Goal: Task Accomplishment & Management: Manage account settings

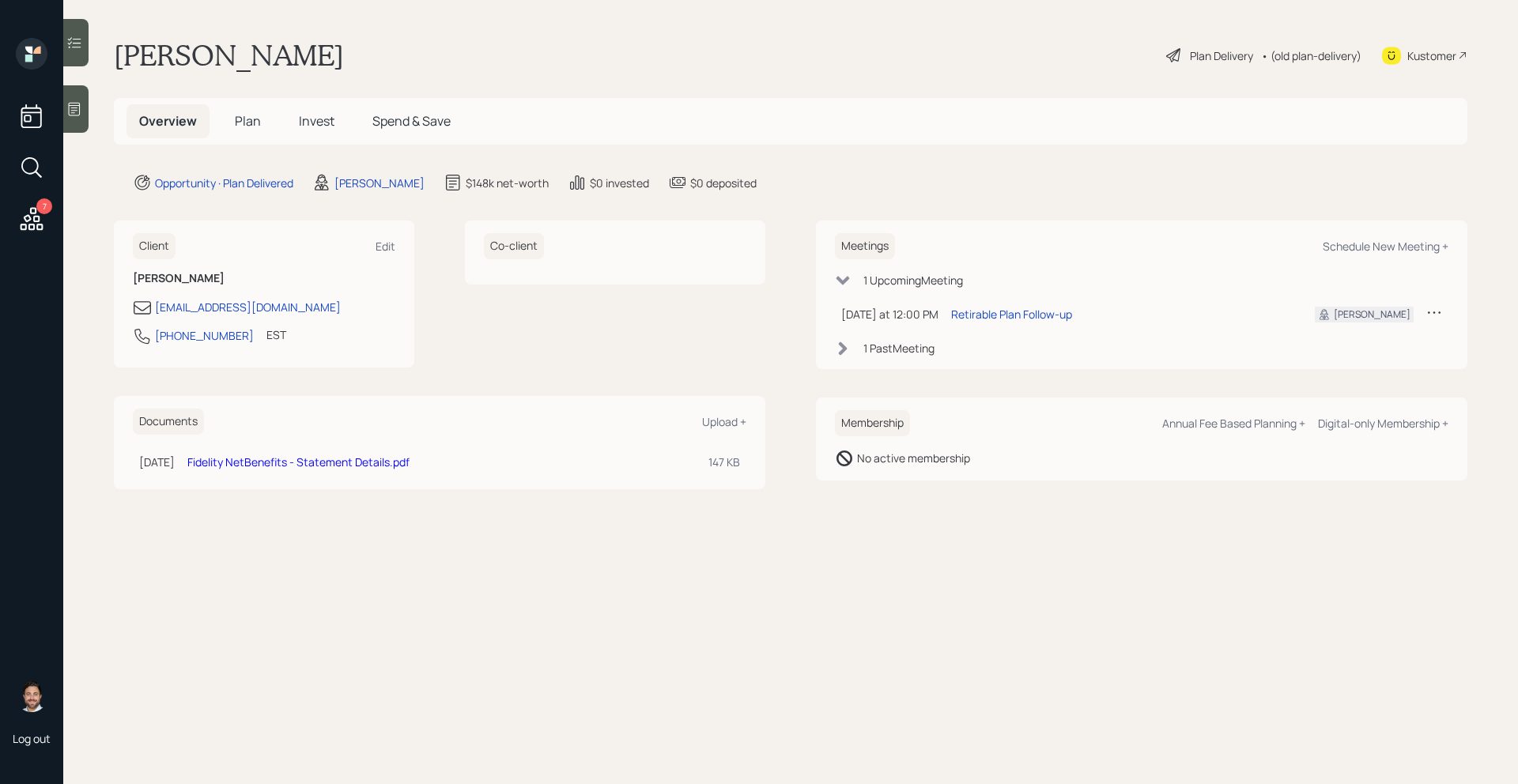
click at [318, 121] on span "Invest" at bounding box center [317, 121] width 36 height 17
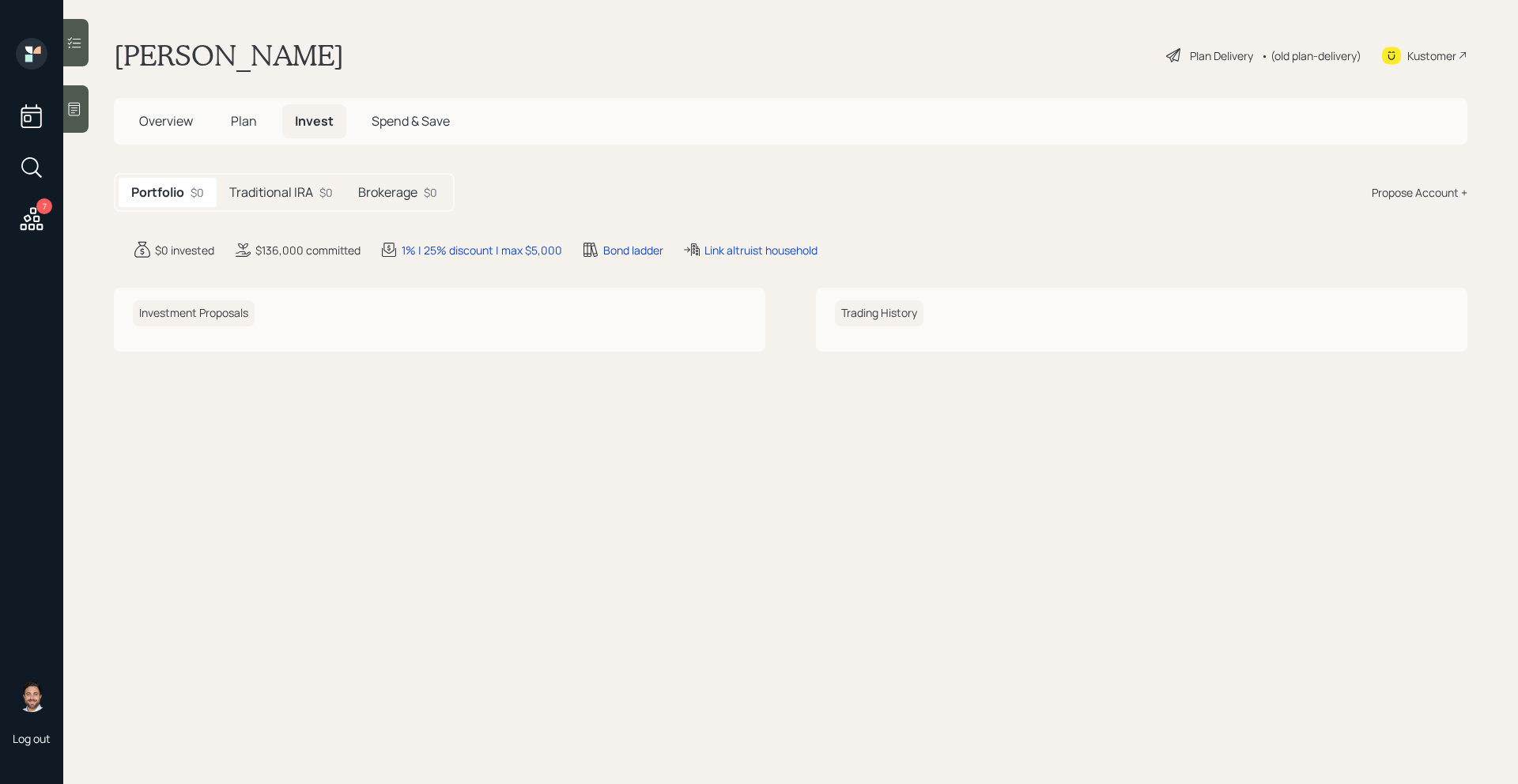
click at [294, 195] on h5 "Traditional IRA" at bounding box center [272, 192] width 84 height 15
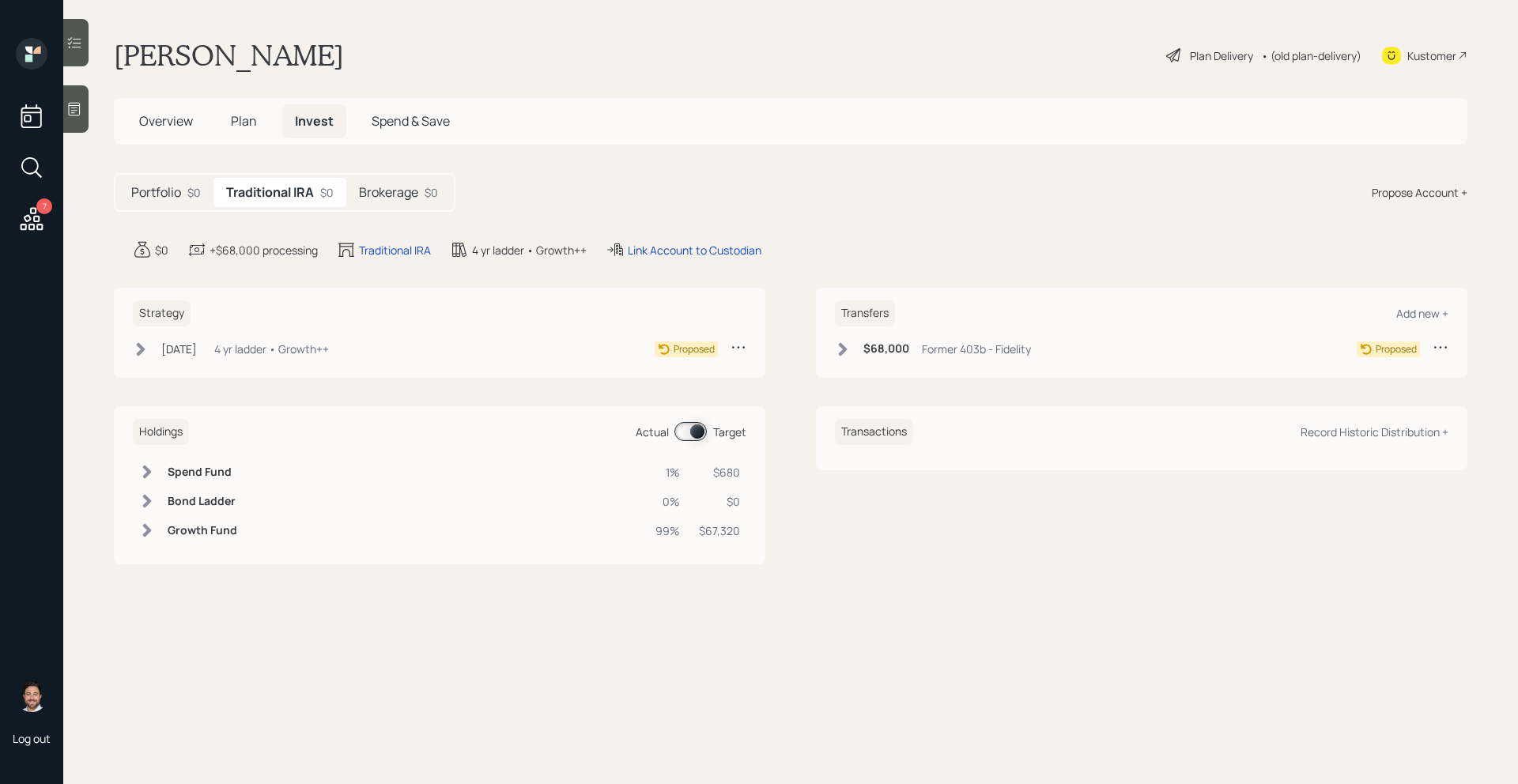
click at [390, 195] on h5 "Brokerage" at bounding box center [388, 192] width 59 height 15
click at [303, 199] on h5 "Traditional IRA" at bounding box center [268, 192] width 84 height 15
click at [255, 128] on span "Plan" at bounding box center [243, 121] width 27 height 17
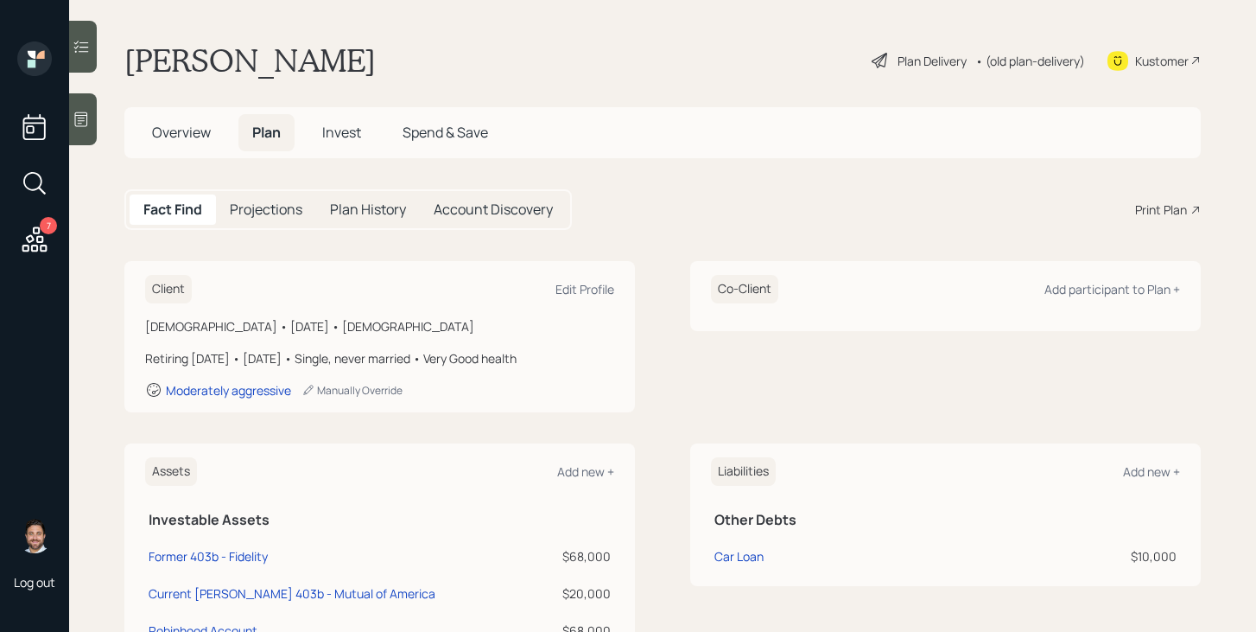
click at [931, 56] on div "Plan Delivery" at bounding box center [932, 61] width 69 height 18
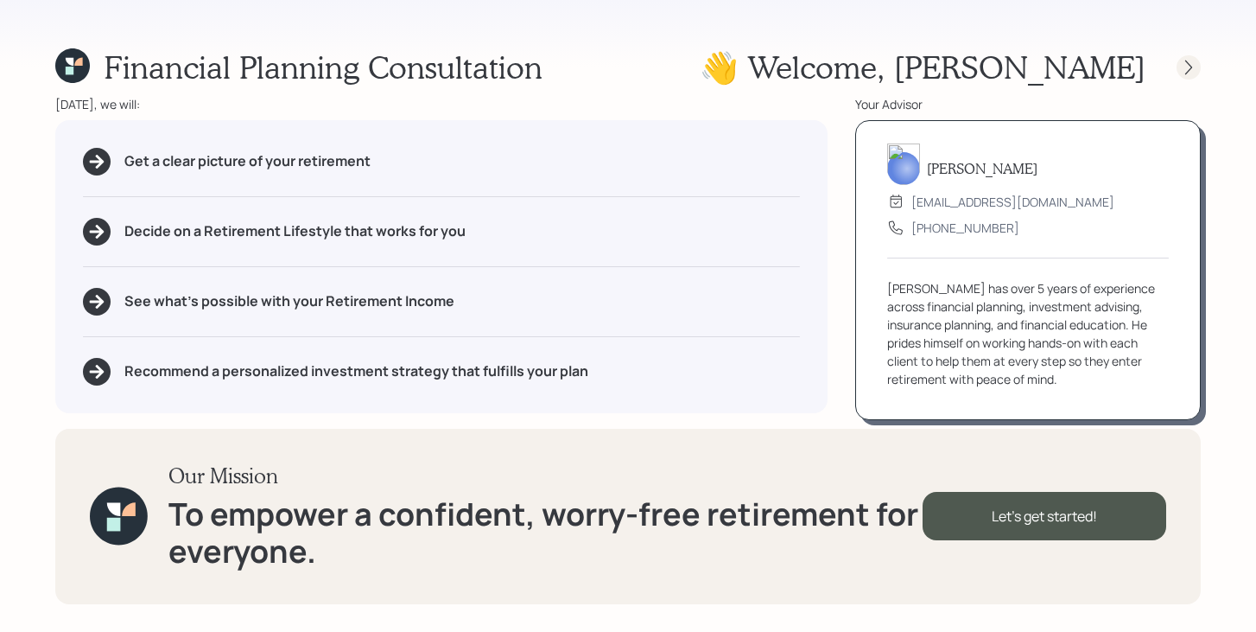
click at [1192, 65] on icon at bounding box center [1188, 67] width 17 height 17
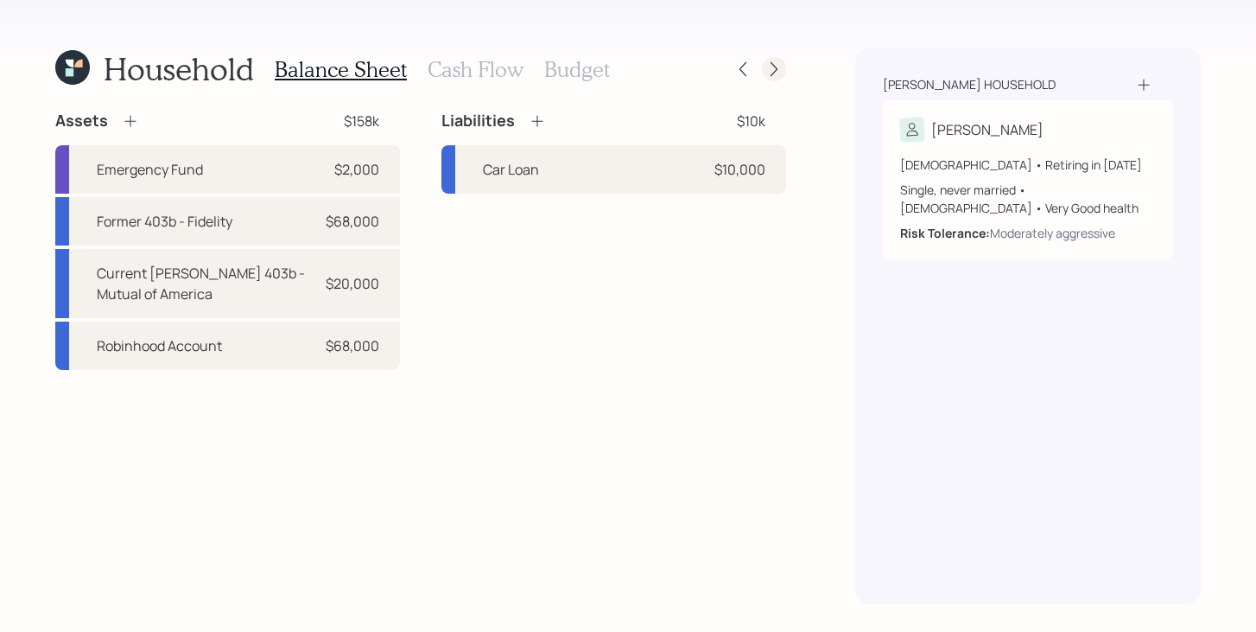
click at [774, 75] on icon at bounding box center [774, 68] width 17 height 17
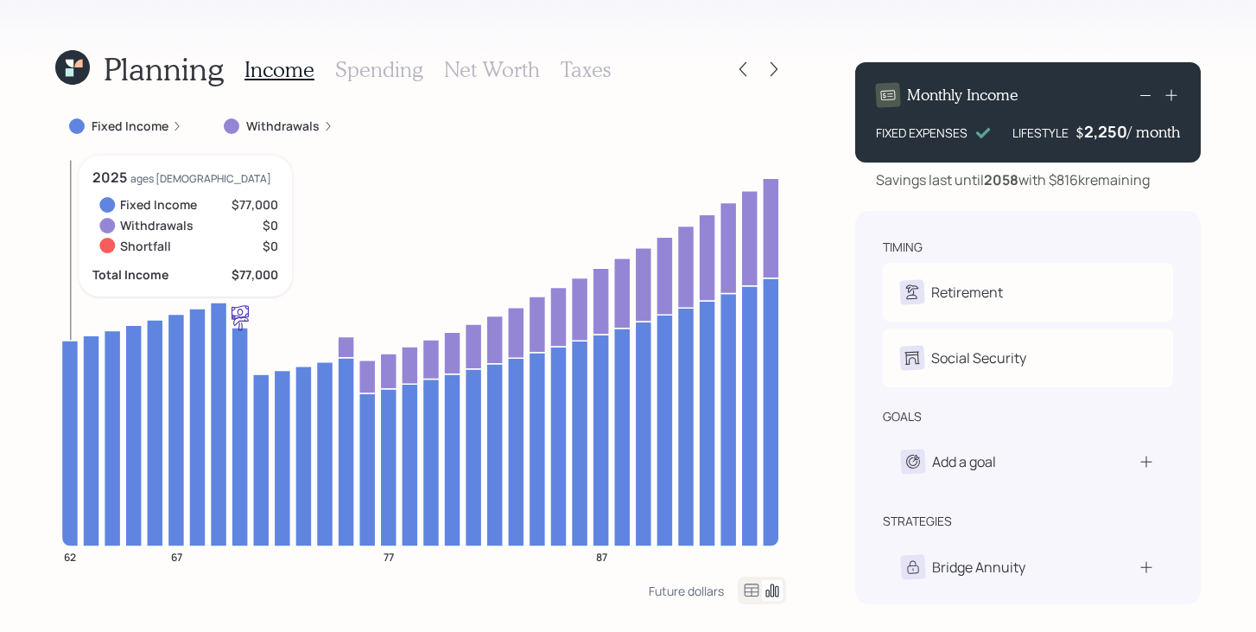
click at [72, 72] on icon at bounding box center [70, 72] width 8 height 8
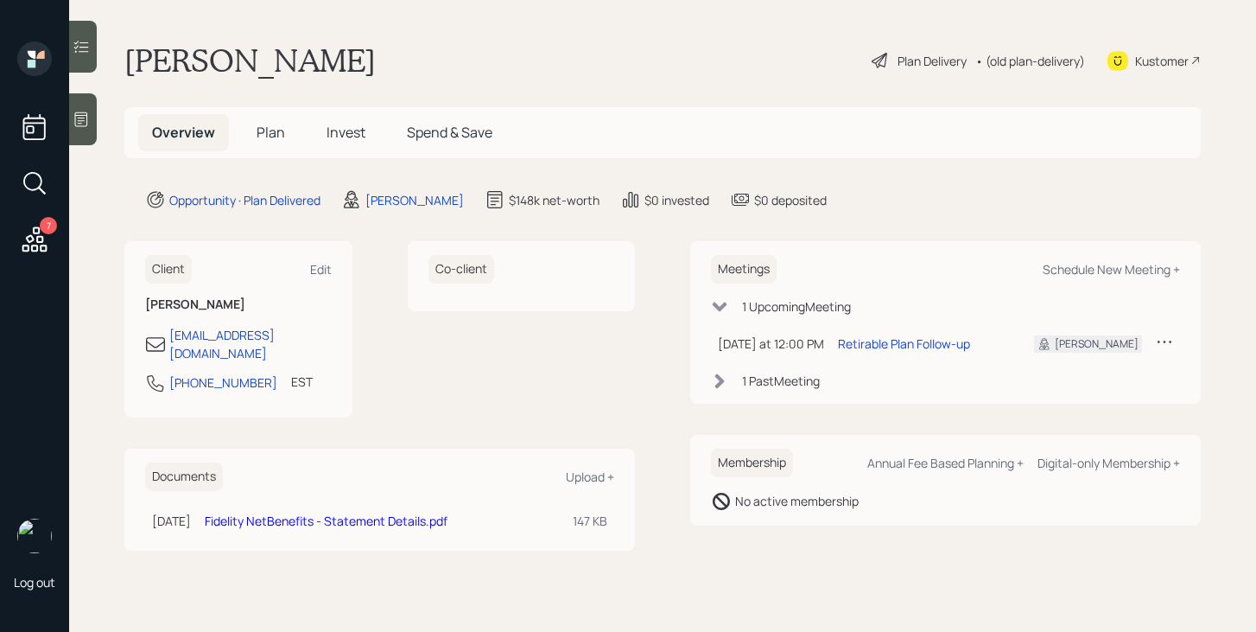
click at [273, 135] on span "Plan" at bounding box center [271, 132] width 29 height 19
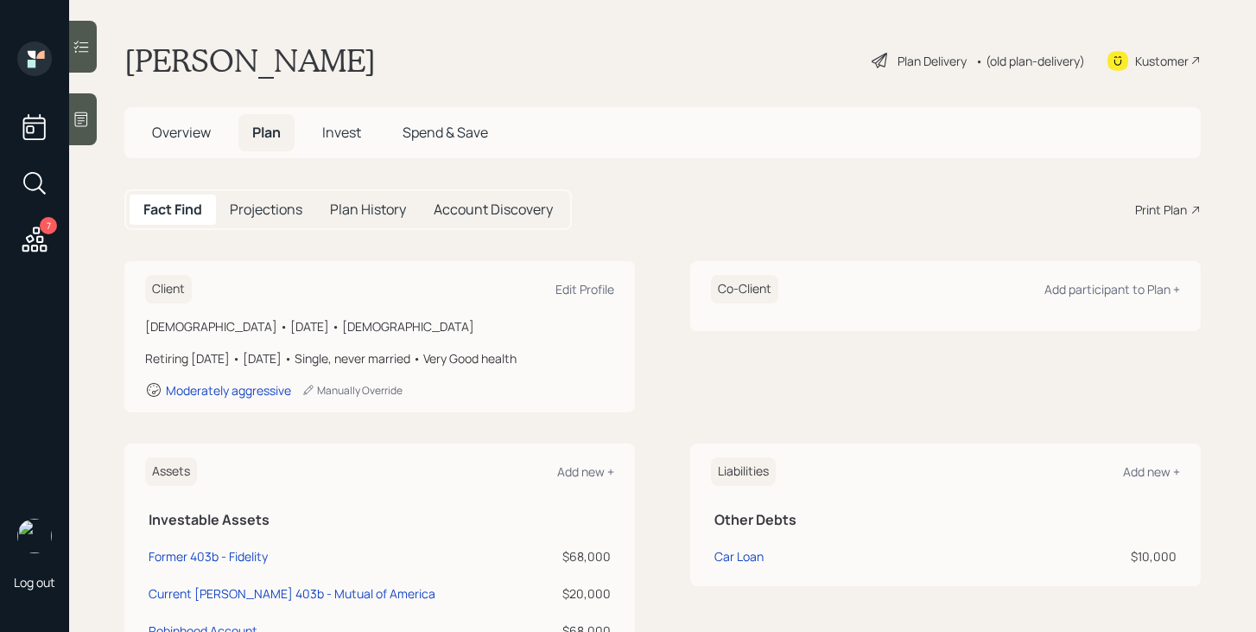
click at [346, 135] on span "Invest" at bounding box center [341, 132] width 39 height 19
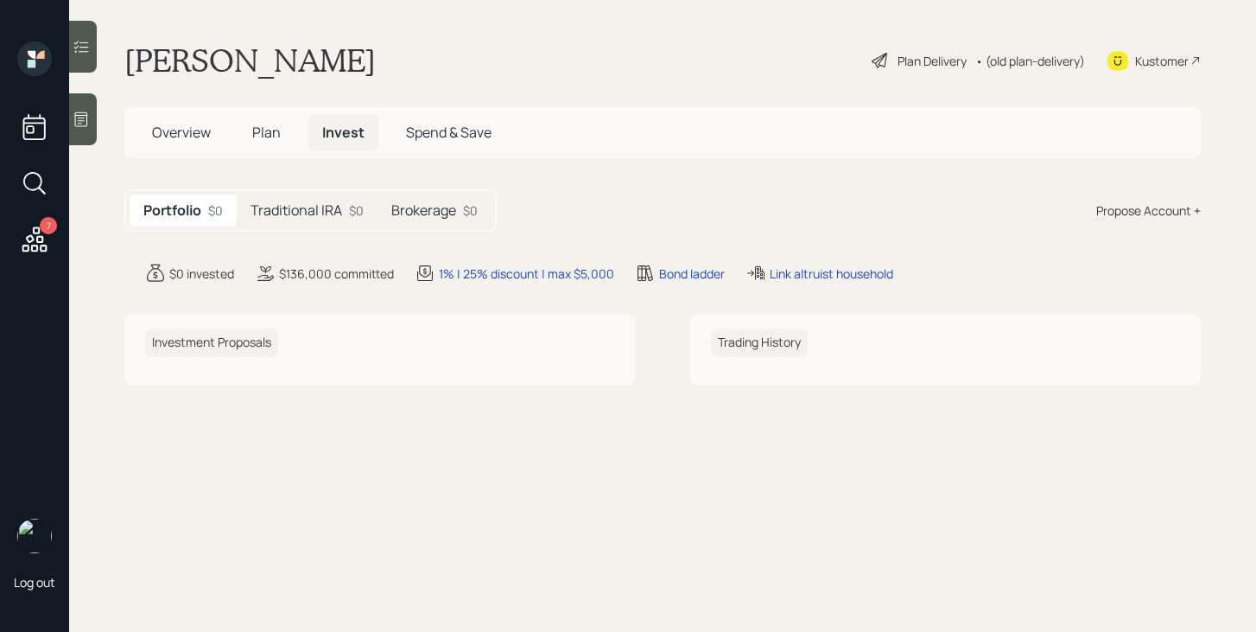
click at [331, 188] on main "Jim Glatz Plan Delivery • (old plan-delivery) Kustomer Overview Plan Invest Spe…" at bounding box center [662, 316] width 1187 height 632
click at [331, 205] on h5 "Traditional IRA" at bounding box center [297, 210] width 92 height 16
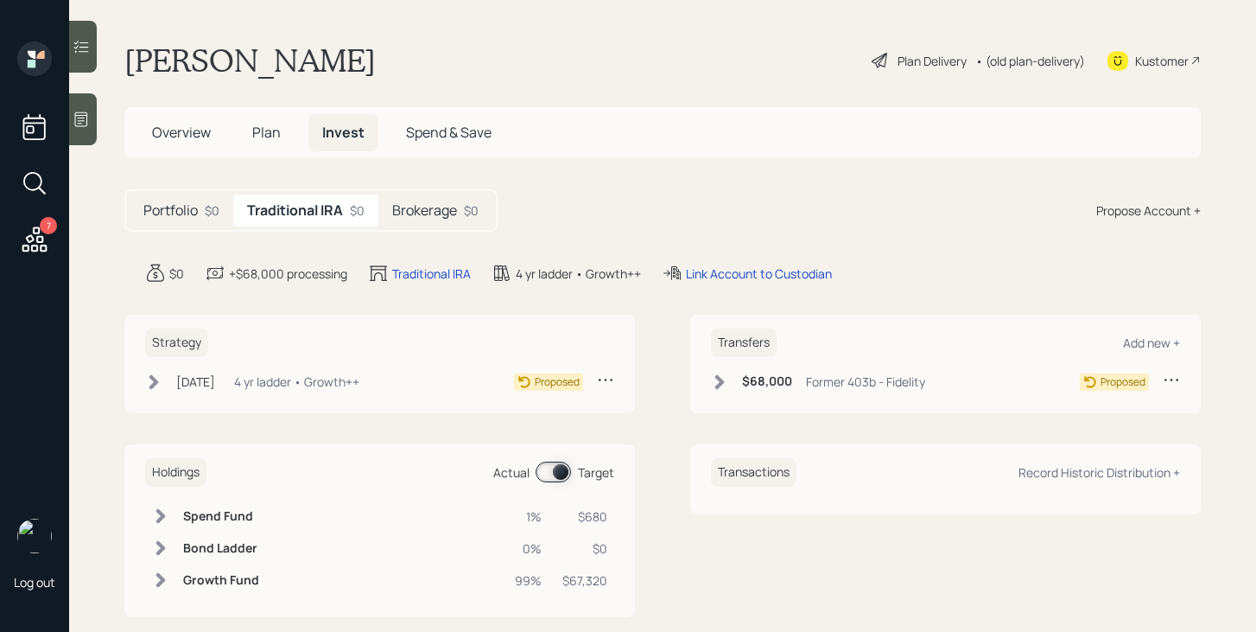
click at [472, 219] on div "$0" at bounding box center [471, 210] width 15 height 18
click at [332, 208] on h5 "Traditional IRA" at bounding box center [293, 210] width 92 height 16
click at [466, 197] on div "Brokerage $0" at bounding box center [435, 210] width 114 height 32
click at [326, 219] on h5 "Traditional IRA" at bounding box center [293, 210] width 92 height 16
click at [434, 227] on div "Portfolio $0 Traditional IRA $0 Brokerage $0" at bounding box center [310, 210] width 373 height 42
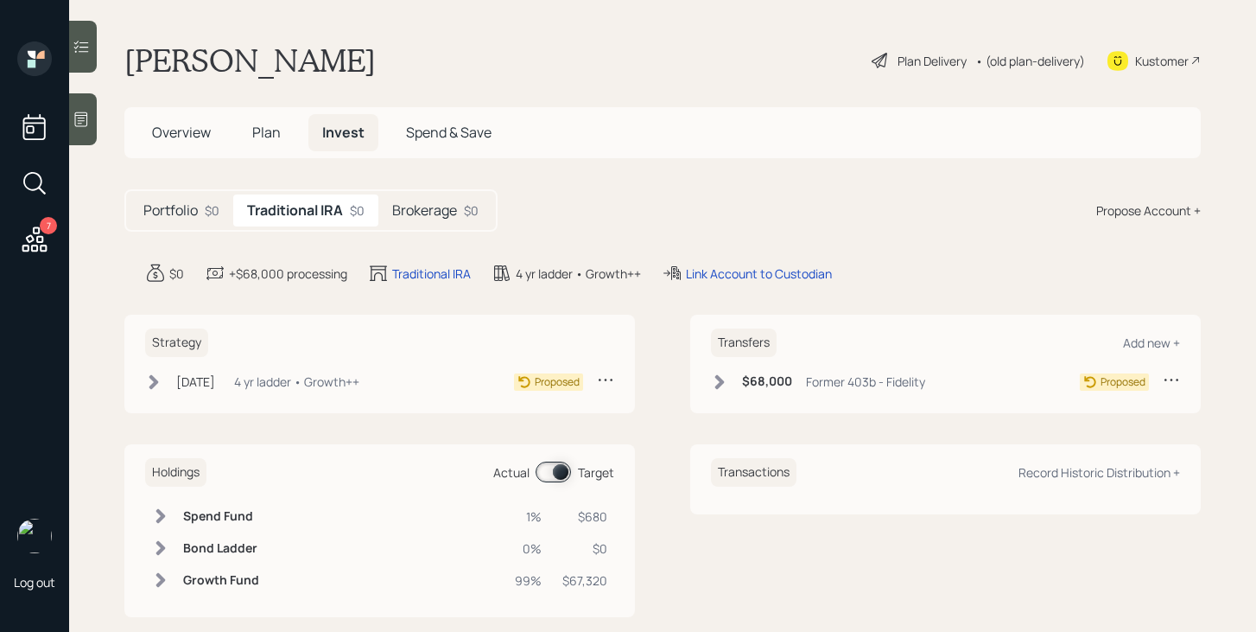
click at [438, 222] on div "Brokerage $0" at bounding box center [435, 210] width 114 height 32
click at [199, 132] on span "Overview" at bounding box center [181, 132] width 59 height 19
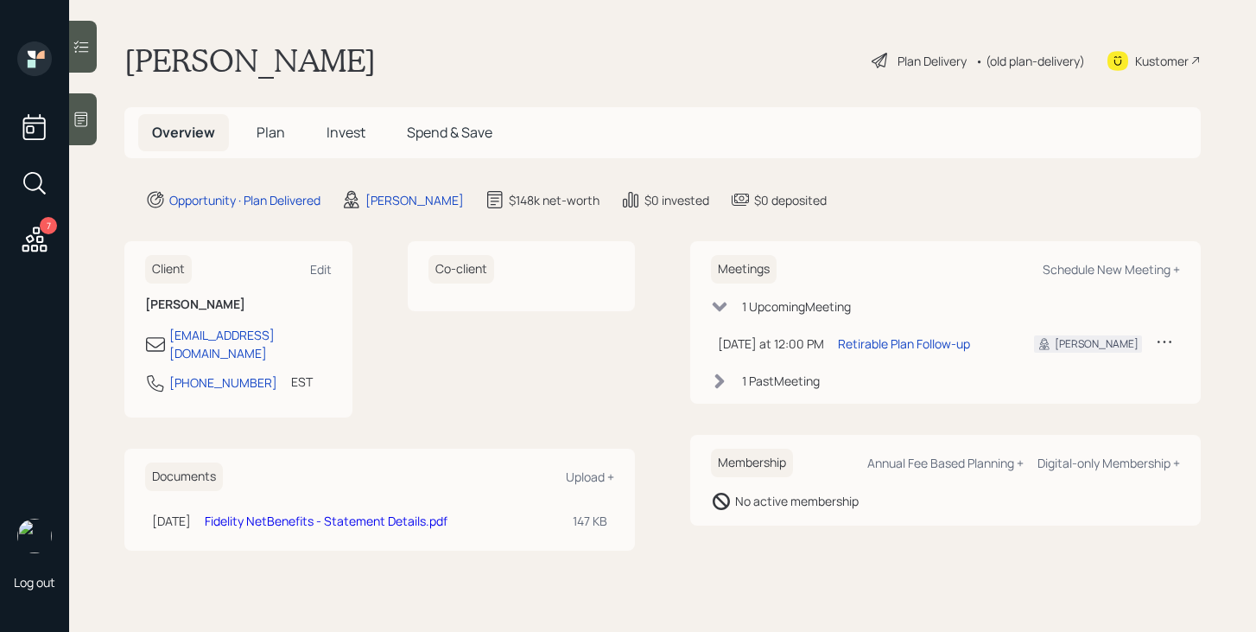
click at [376, 512] on link "Fidelity NetBenefits - Statement Details.pdf" at bounding box center [326, 520] width 243 height 16
click at [273, 131] on span "Plan" at bounding box center [271, 132] width 29 height 19
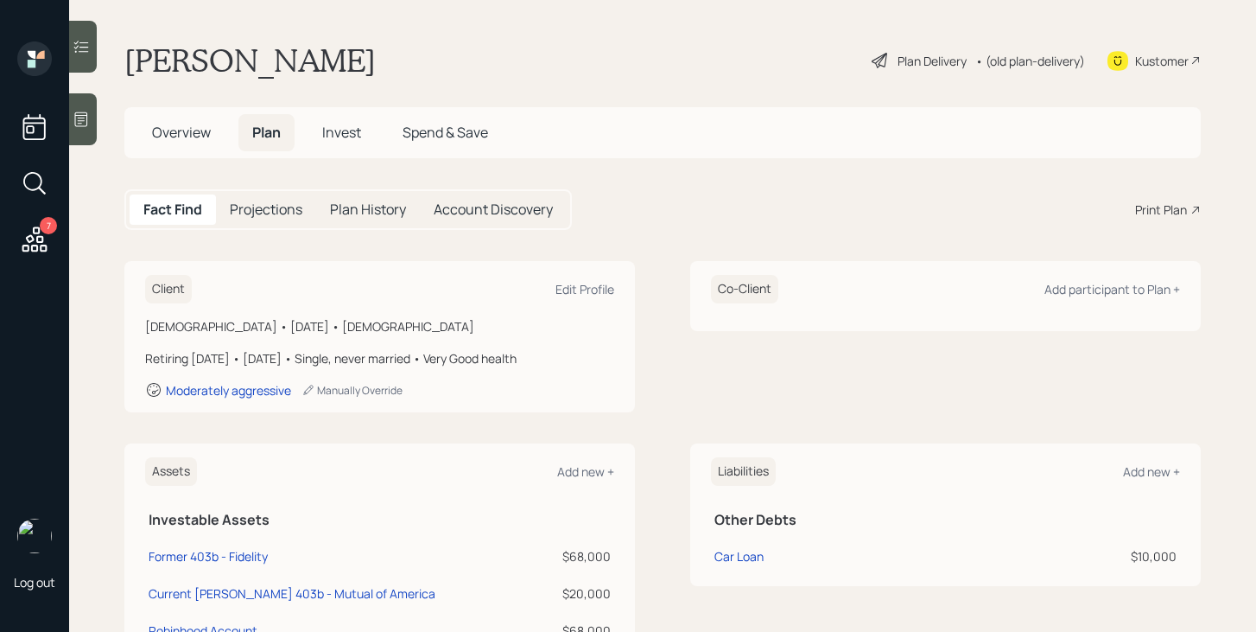
click at [334, 137] on span "Invest" at bounding box center [341, 132] width 39 height 19
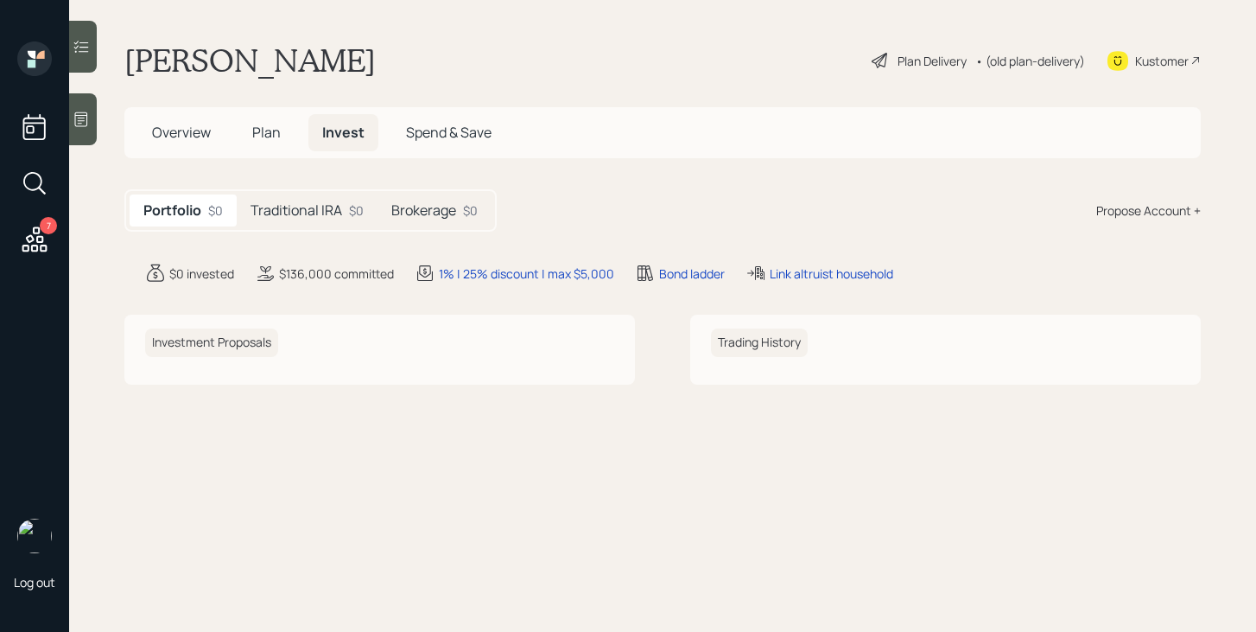
click at [310, 206] on h5 "Traditional IRA" at bounding box center [297, 210] width 92 height 16
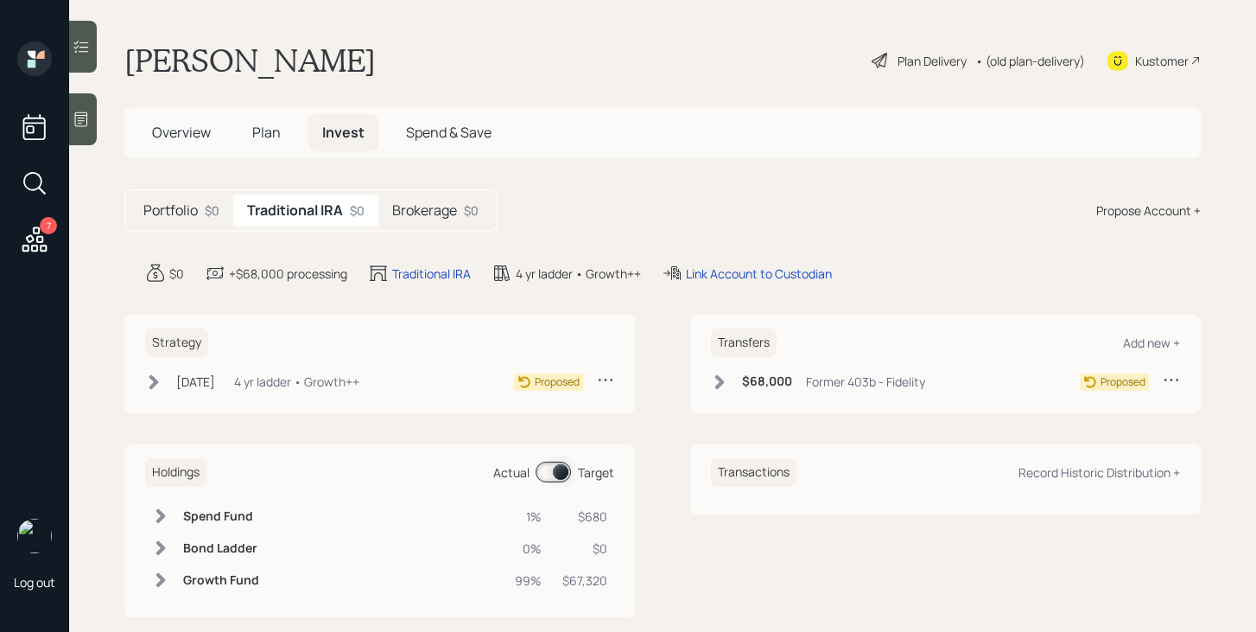
click at [266, 137] on span "Plan" at bounding box center [266, 132] width 29 height 19
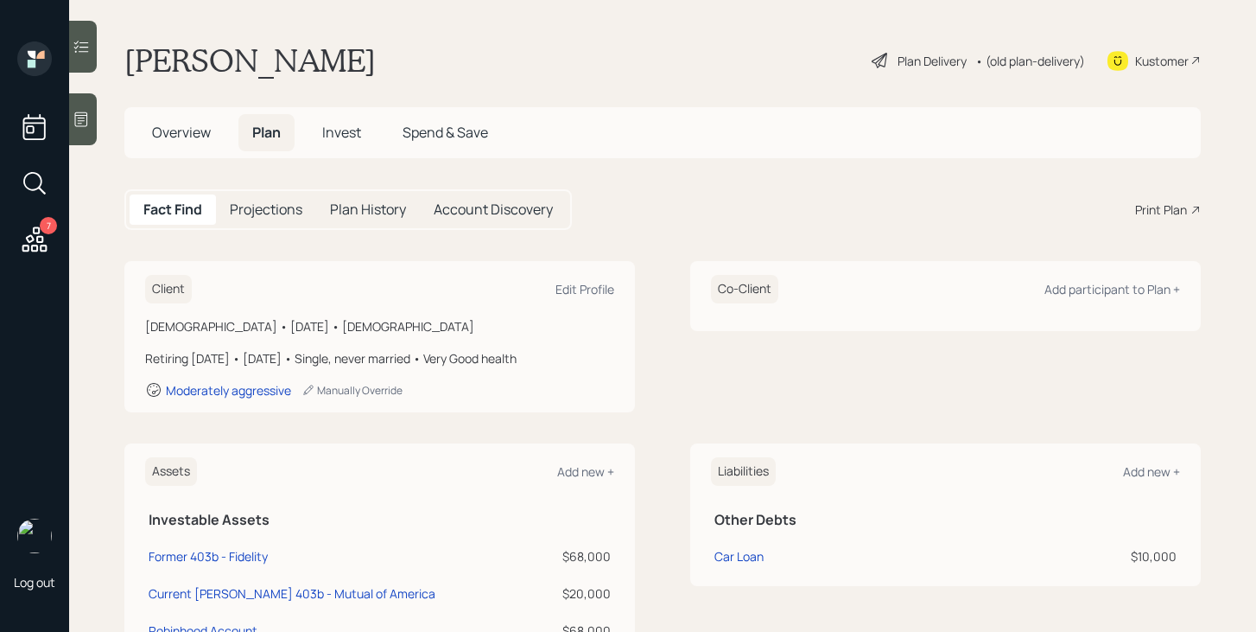
click at [202, 127] on span "Overview" at bounding box center [181, 132] width 59 height 19
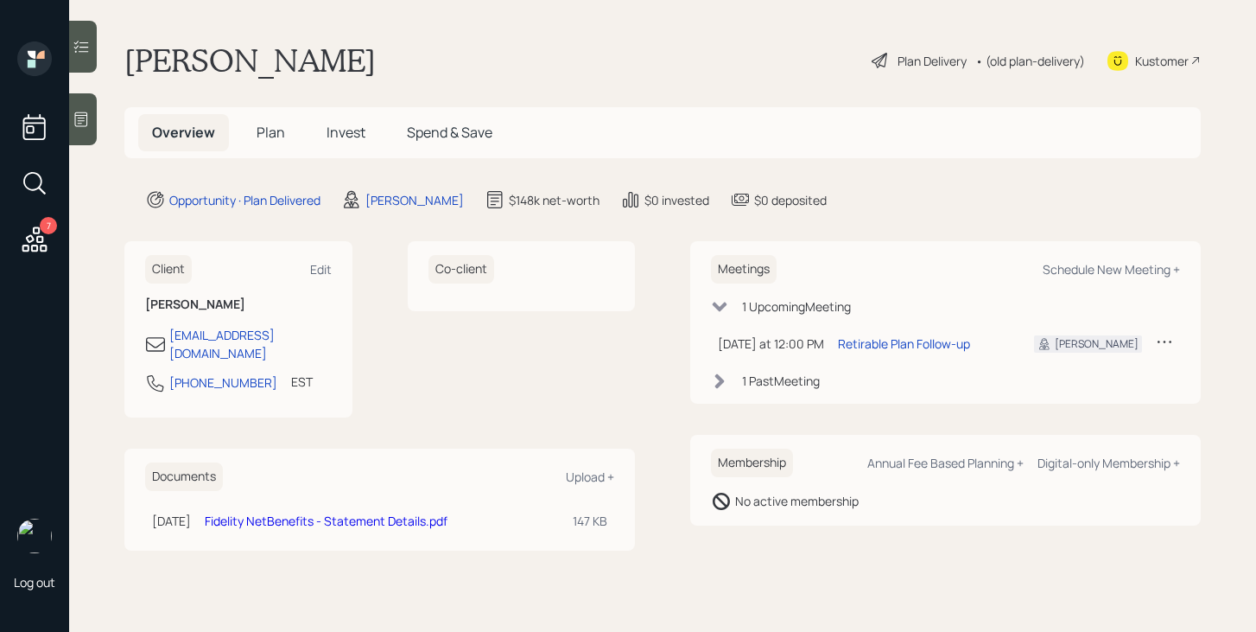
click at [353, 131] on span "Invest" at bounding box center [346, 132] width 39 height 19
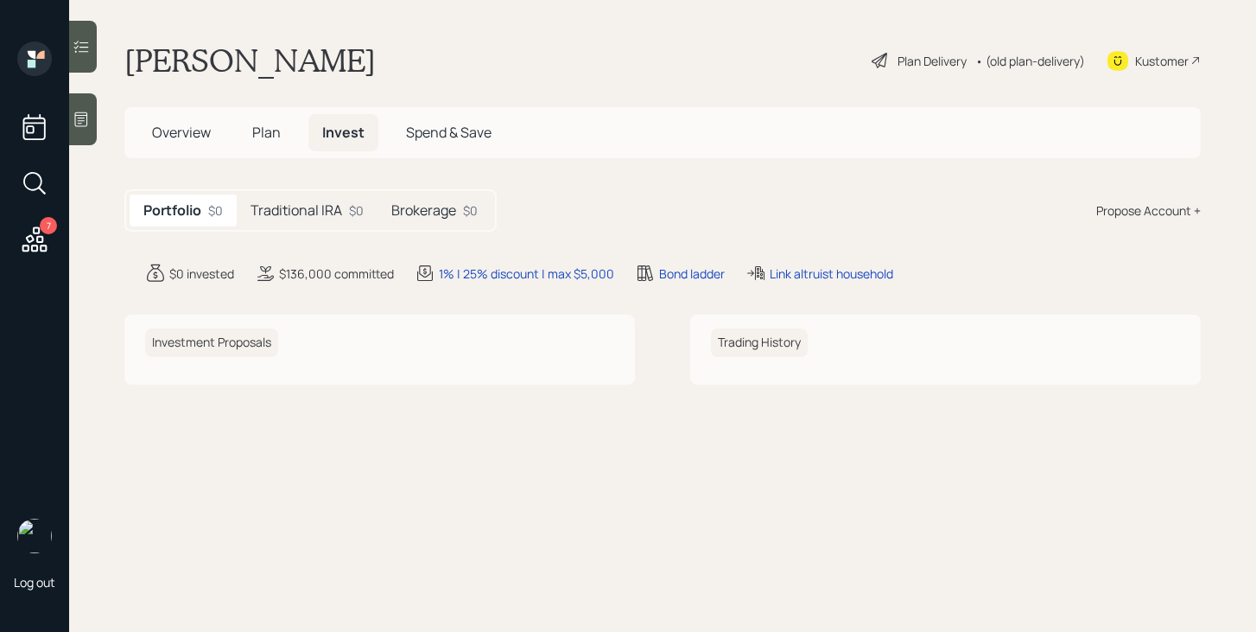
click at [337, 197] on div "Traditional IRA $0" at bounding box center [307, 210] width 141 height 32
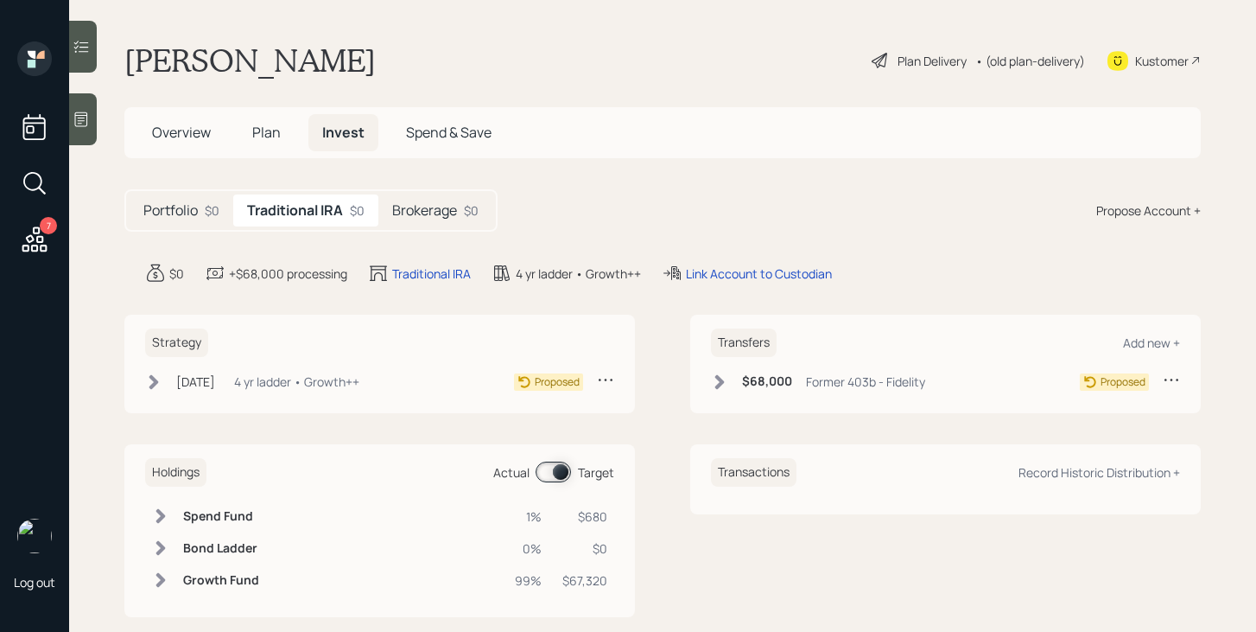
click at [154, 208] on h5 "Portfolio" at bounding box center [170, 210] width 54 height 16
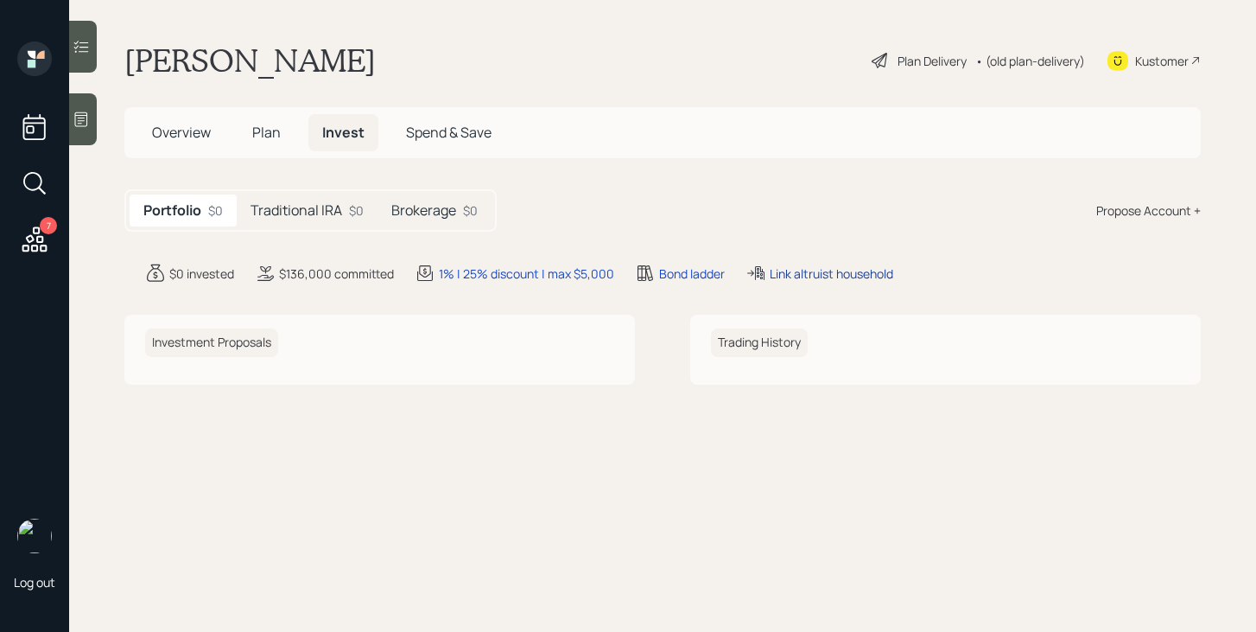
click at [803, 268] on div "Link altruist household" at bounding box center [832, 273] width 124 height 18
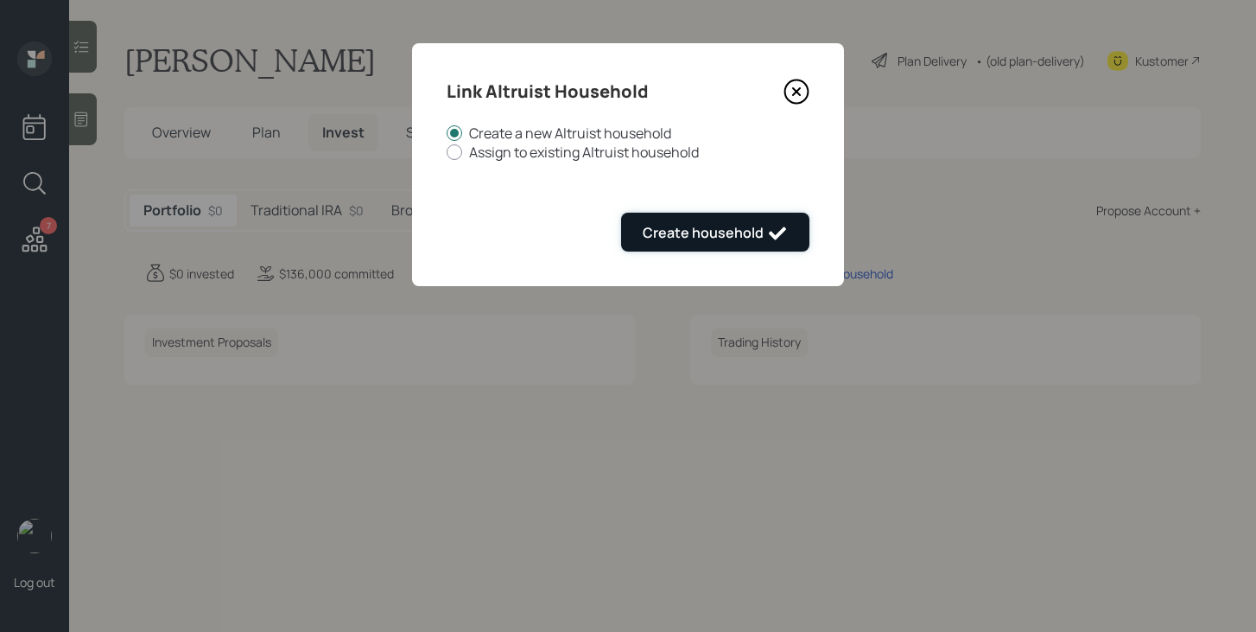
click at [764, 232] on div "Create household" at bounding box center [715, 233] width 145 height 21
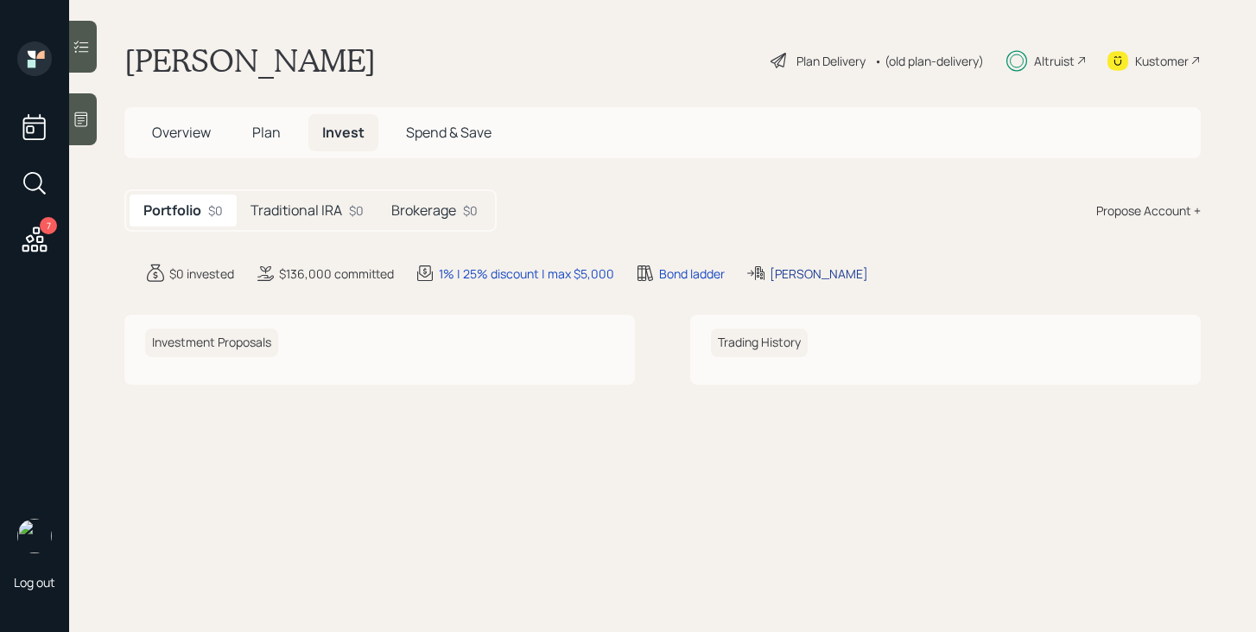
click at [772, 270] on div "[PERSON_NAME]" at bounding box center [819, 273] width 99 height 18
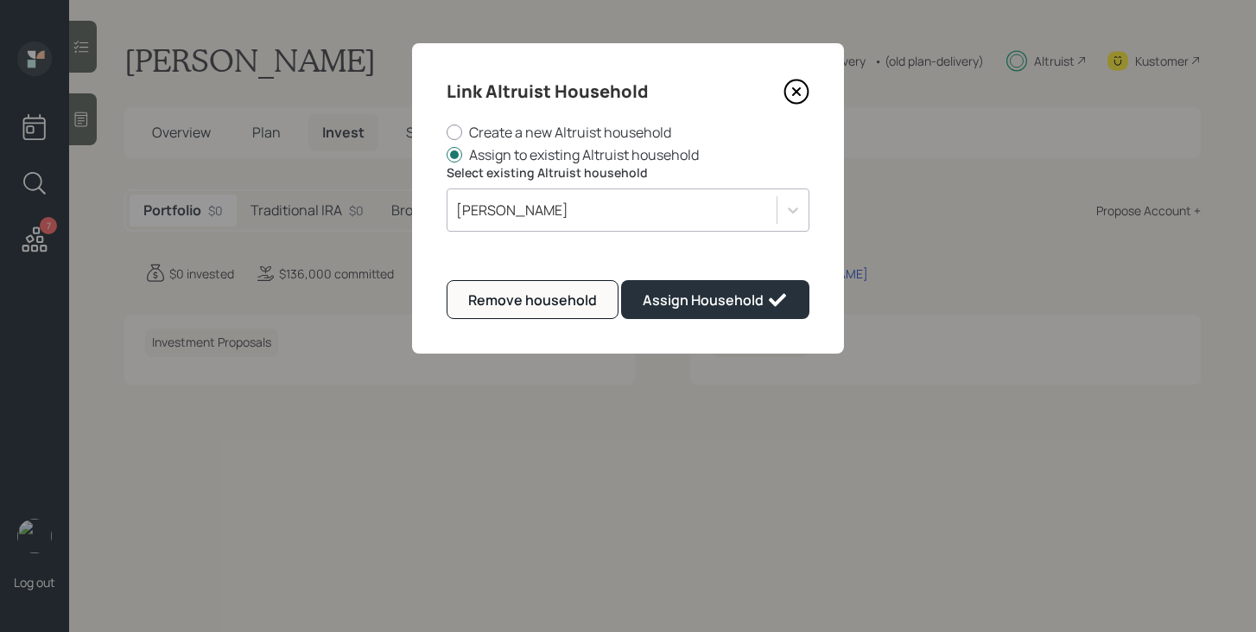
click at [797, 84] on icon at bounding box center [797, 92] width 26 height 26
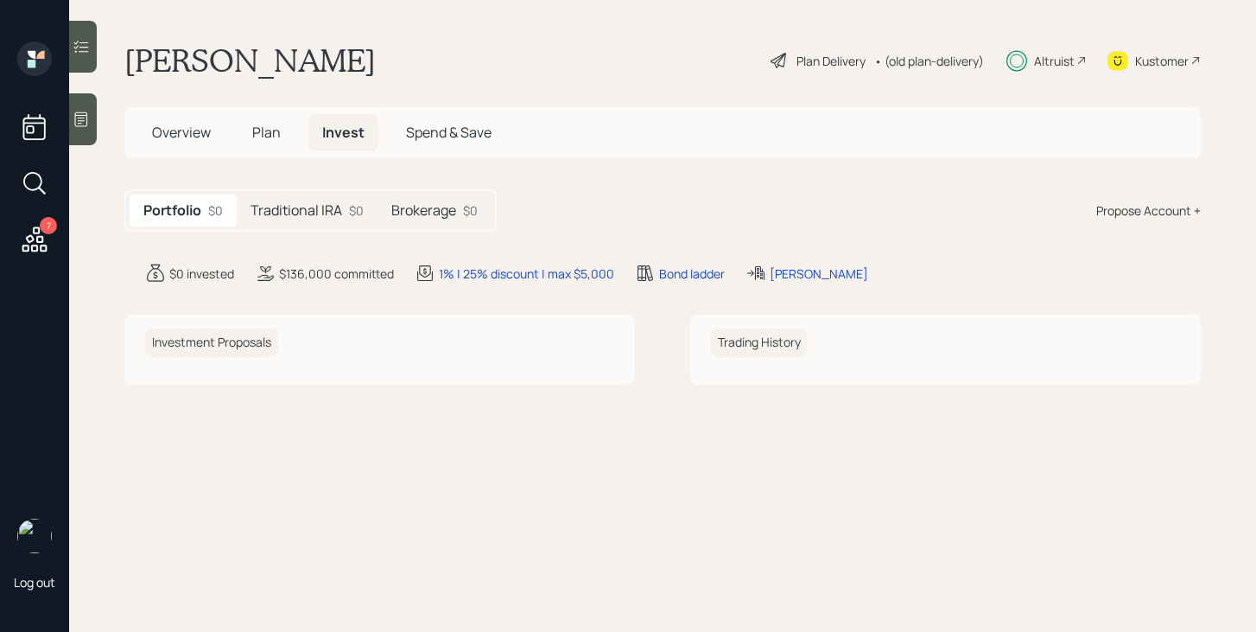
click at [1039, 71] on div "Altruist" at bounding box center [1047, 60] width 80 height 38
click at [201, 137] on span "Overview" at bounding box center [181, 132] width 59 height 19
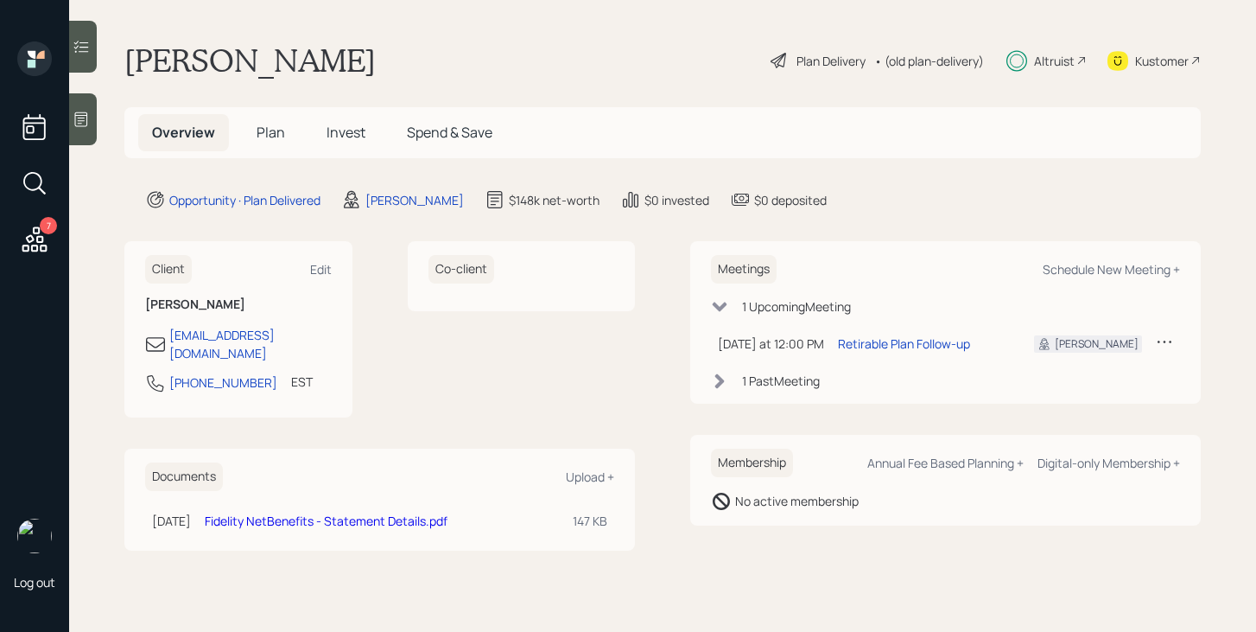
click at [294, 512] on link "Fidelity NetBenefits - Statement Details.pdf" at bounding box center [326, 520] width 243 height 16
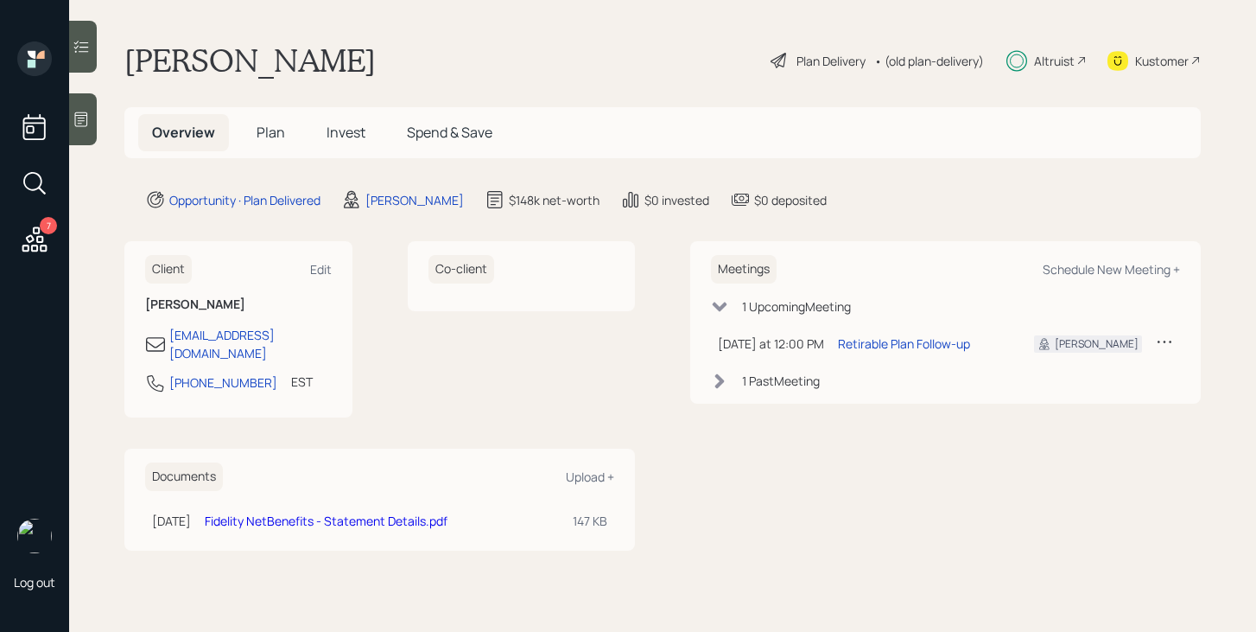
click at [284, 125] on h5 "Plan" at bounding box center [271, 132] width 56 height 37
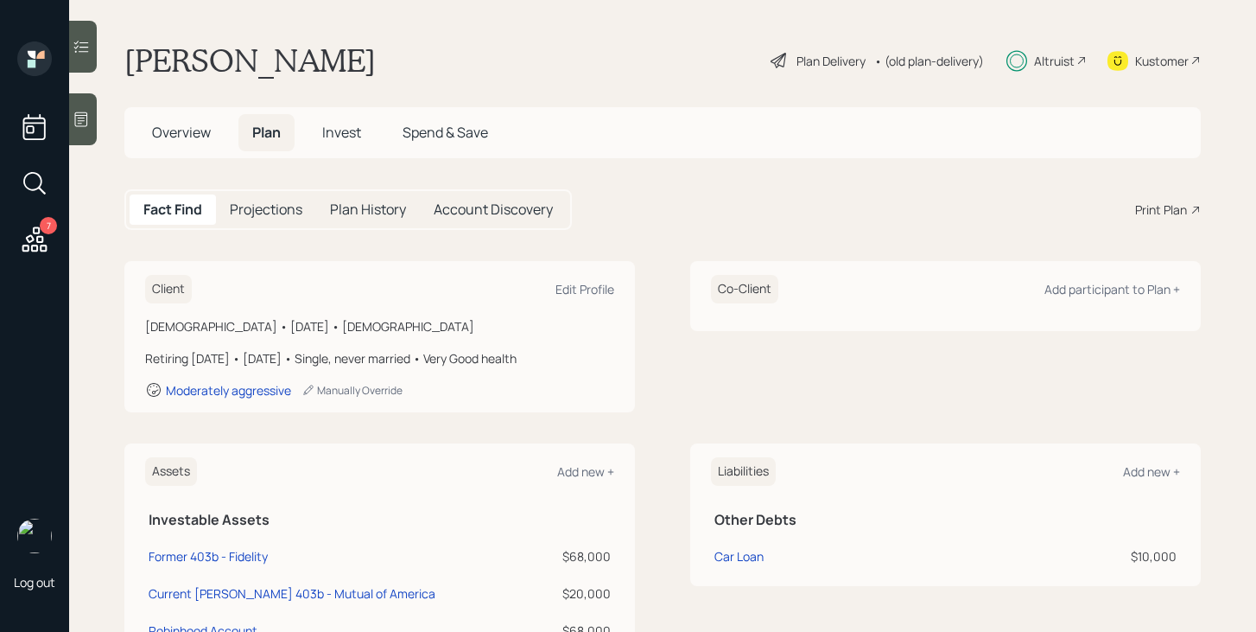
click at [198, 138] on span "Overview" at bounding box center [181, 132] width 59 height 19
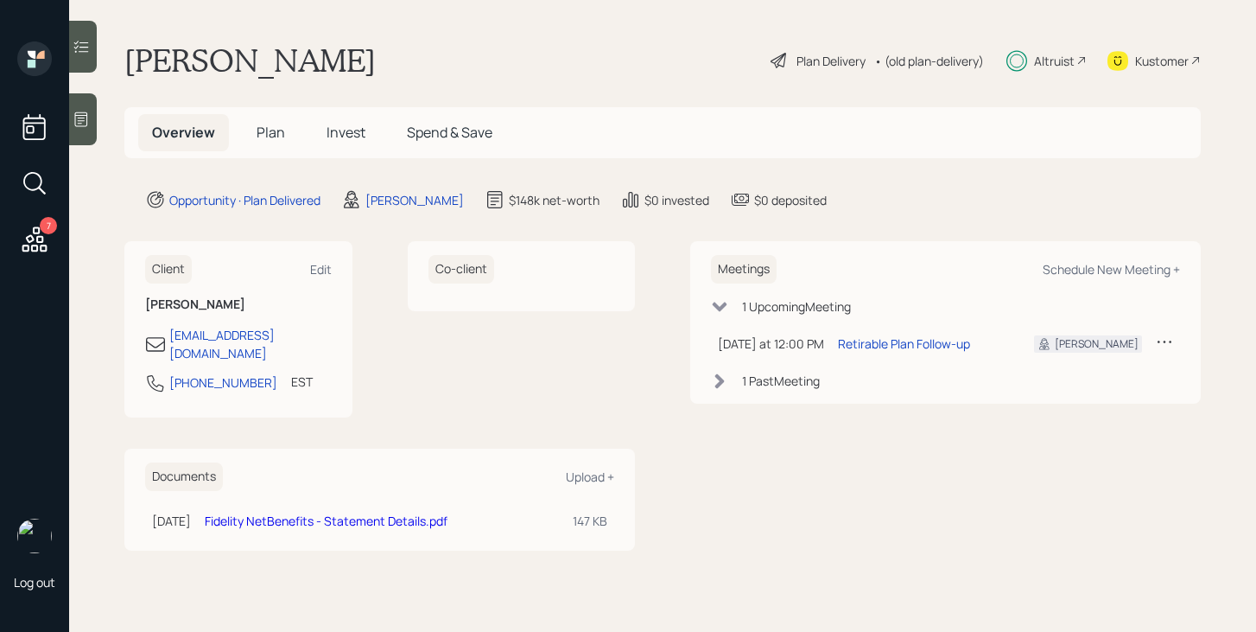
click at [270, 139] on span "Plan" at bounding box center [271, 132] width 29 height 19
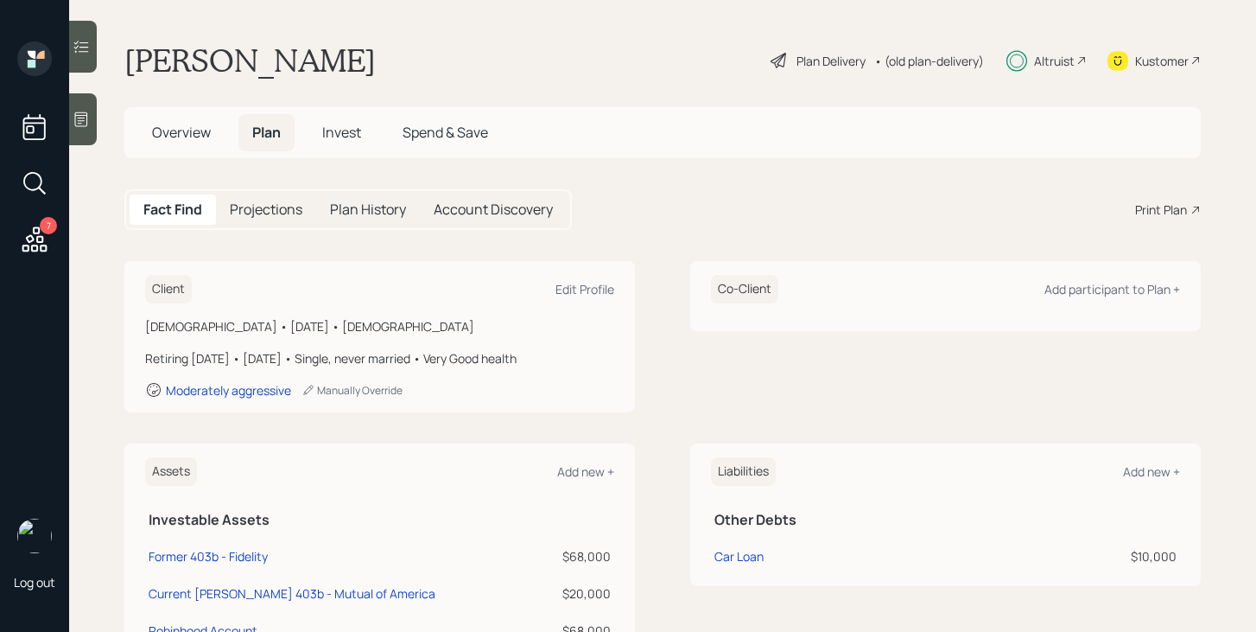
click at [1056, 65] on div "Altruist" at bounding box center [1054, 61] width 41 height 18
click at [345, 137] on span "Invest" at bounding box center [341, 132] width 39 height 19
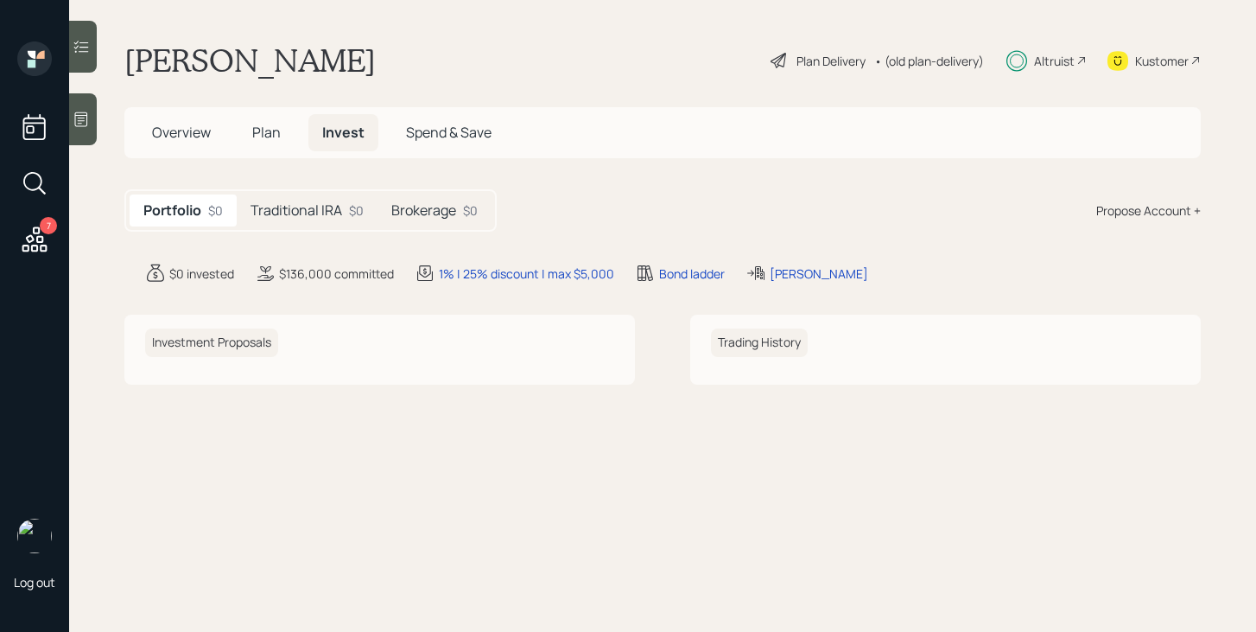
click at [334, 213] on h5 "Traditional IRA" at bounding box center [297, 210] width 92 height 16
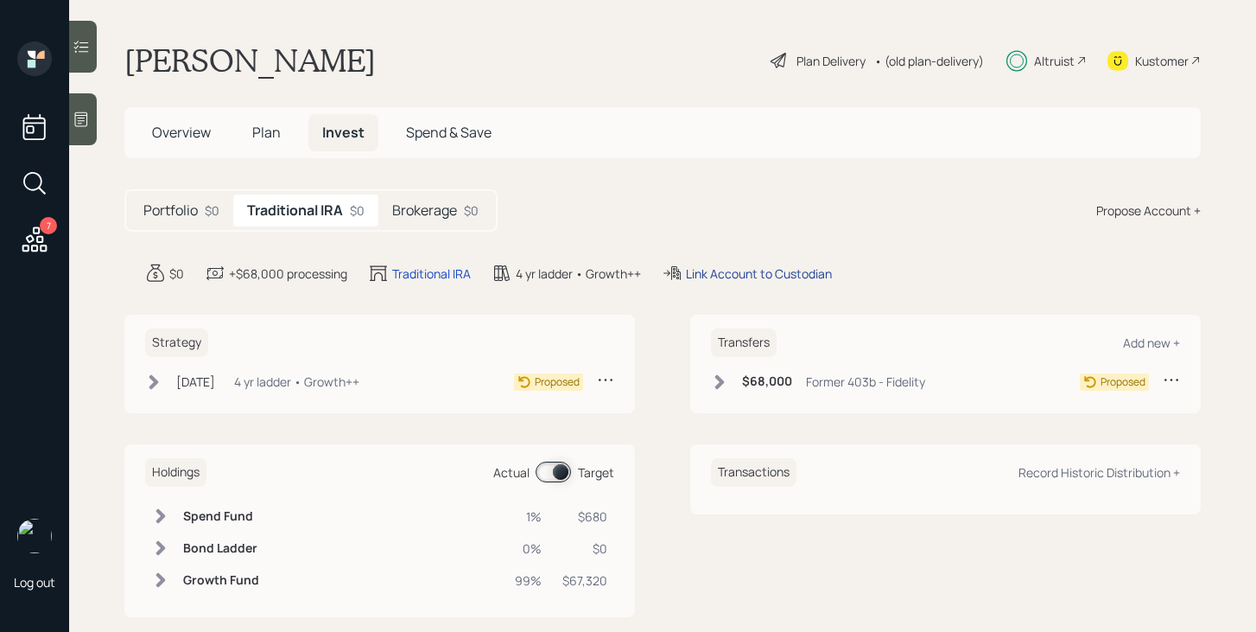
click at [734, 267] on div "Link Account to Custodian" at bounding box center [759, 273] width 146 height 18
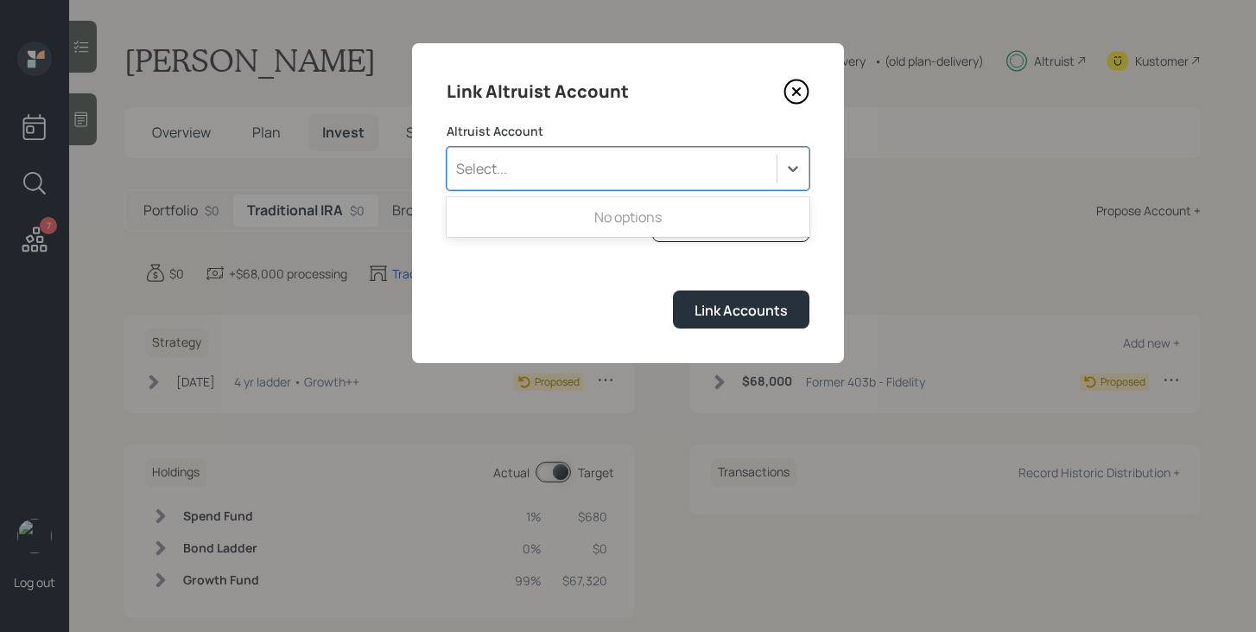
click at [693, 178] on div "Select..." at bounding box center [612, 168] width 329 height 29
click at [642, 186] on div "Select..." at bounding box center [628, 168] width 363 height 43
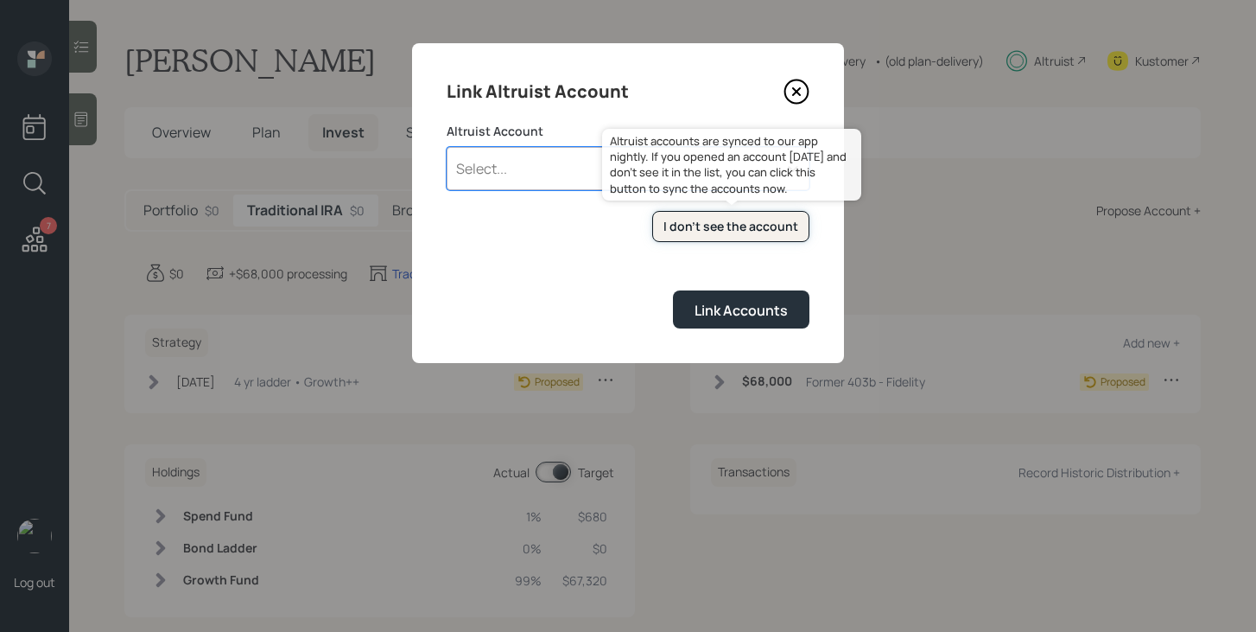
click at [741, 229] on div "I don't see the account" at bounding box center [731, 226] width 135 height 17
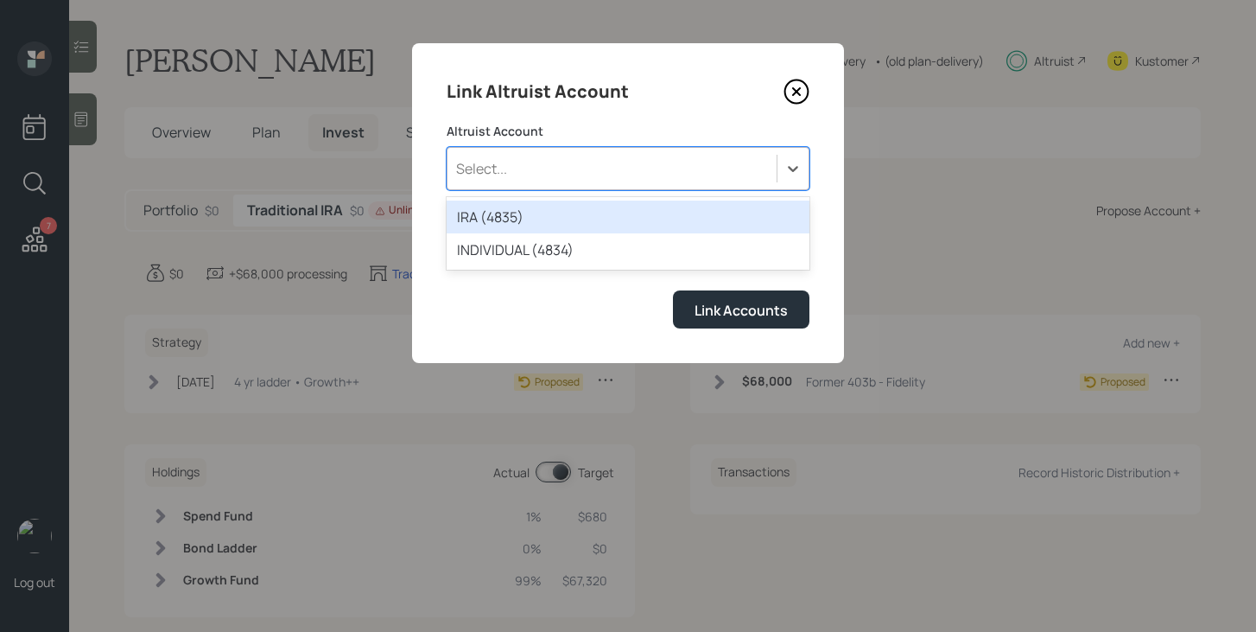
click at [589, 180] on div "Select..." at bounding box center [612, 168] width 329 height 29
click at [571, 219] on div "IRA (4835)" at bounding box center [628, 216] width 363 height 33
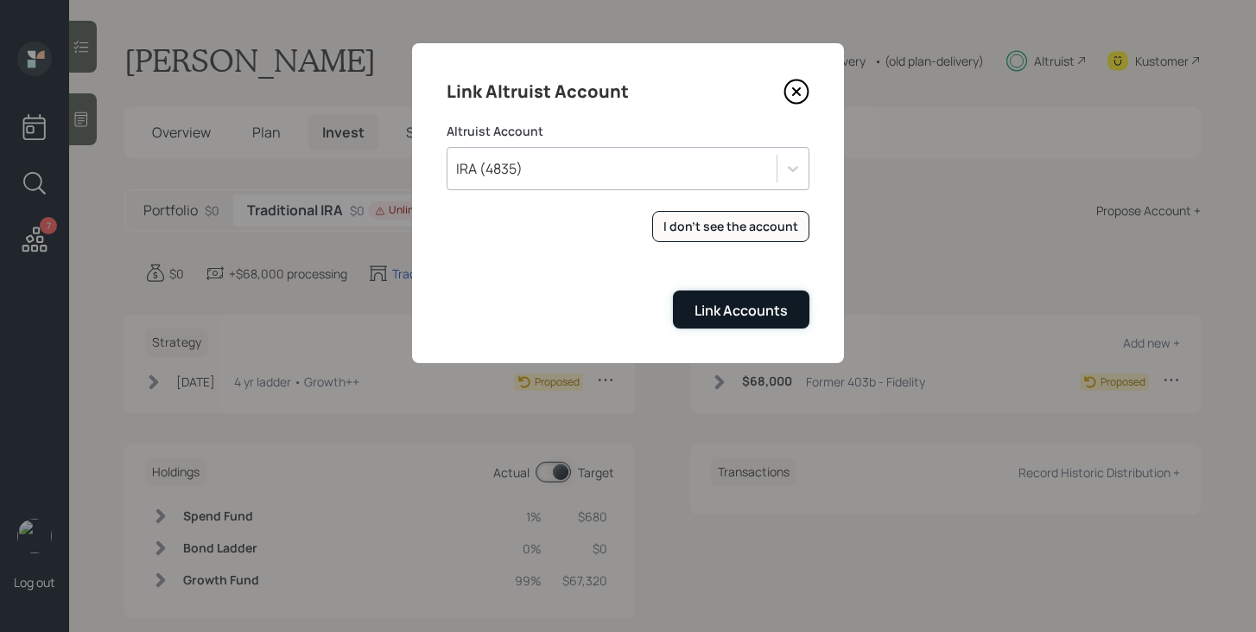
click at [709, 317] on div "Link Accounts" at bounding box center [741, 310] width 93 height 19
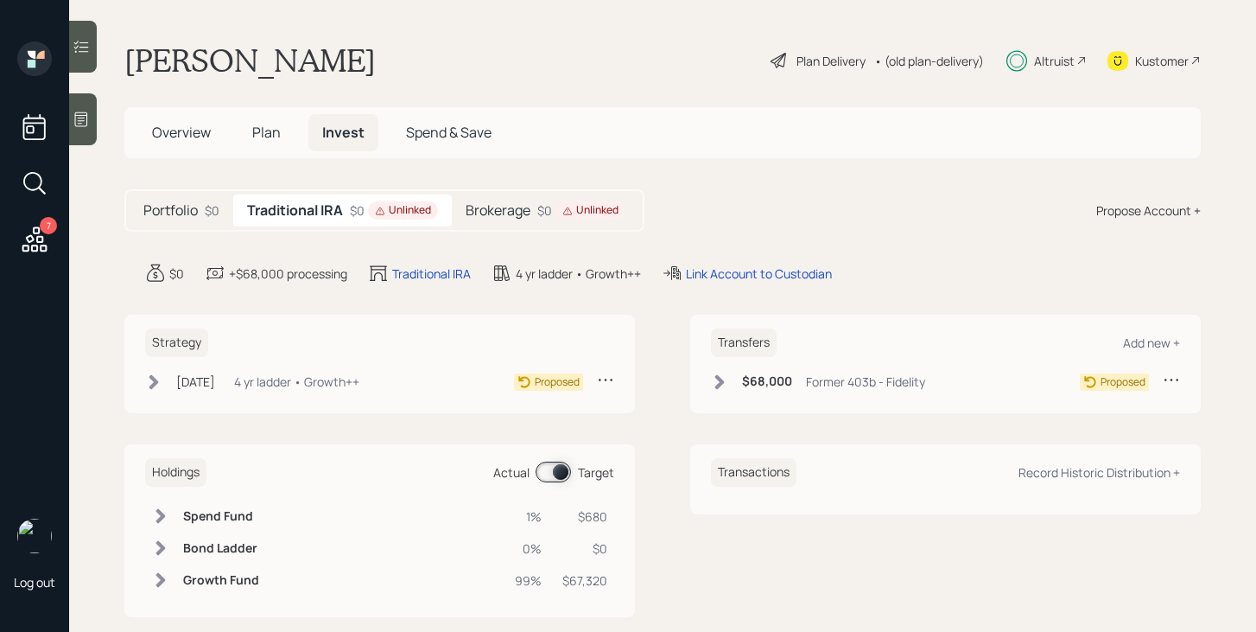
click at [578, 216] on div "Unlinked" at bounding box center [591, 210] width 56 height 15
click at [717, 277] on div "Link Account to Custodian" at bounding box center [737, 273] width 146 height 18
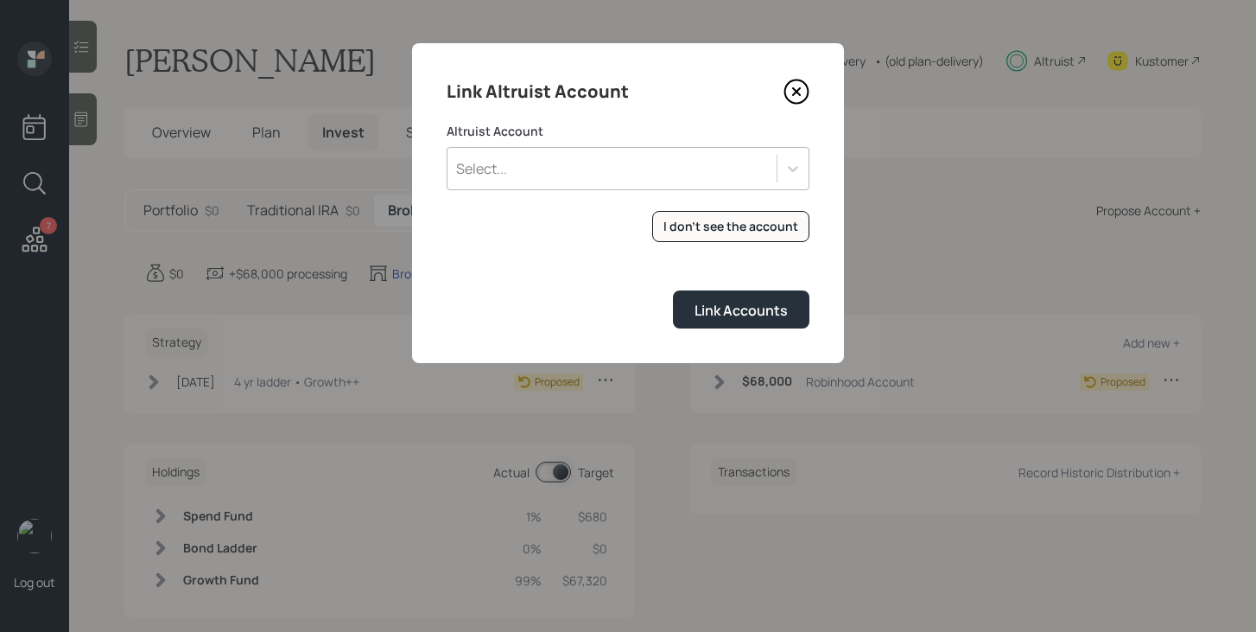
click at [696, 176] on div "Select..." at bounding box center [612, 168] width 329 height 29
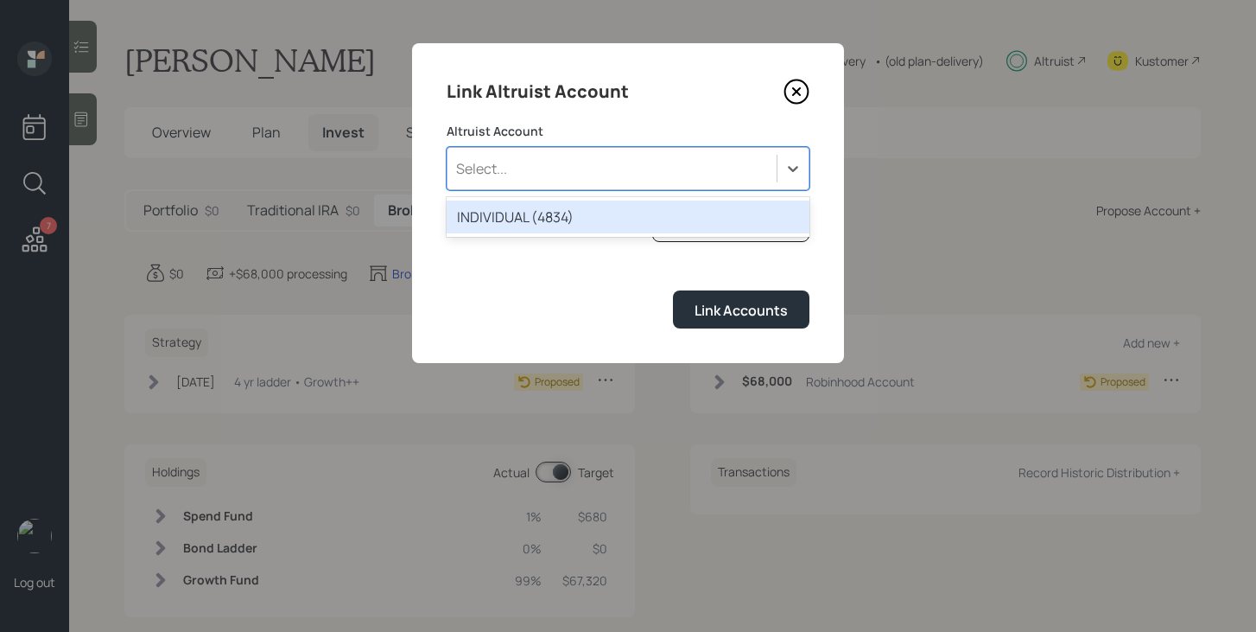
click at [606, 217] on div "INDIVIDUAL (4834)" at bounding box center [628, 216] width 363 height 33
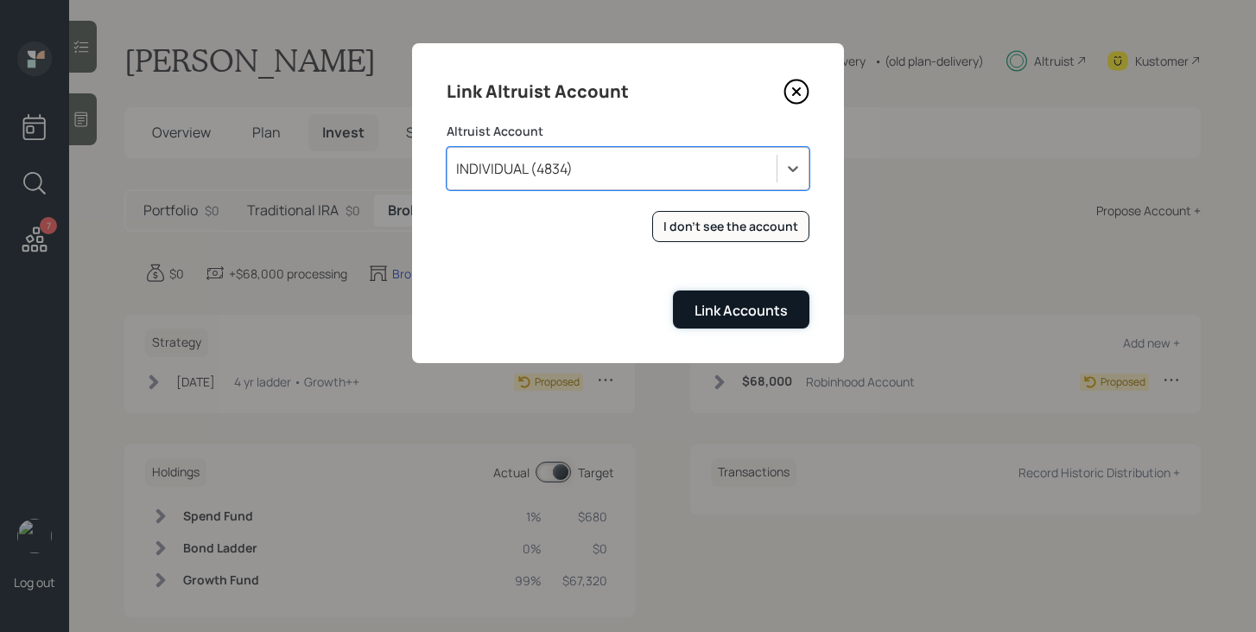
click at [698, 305] on div "Link Accounts" at bounding box center [741, 310] width 93 height 19
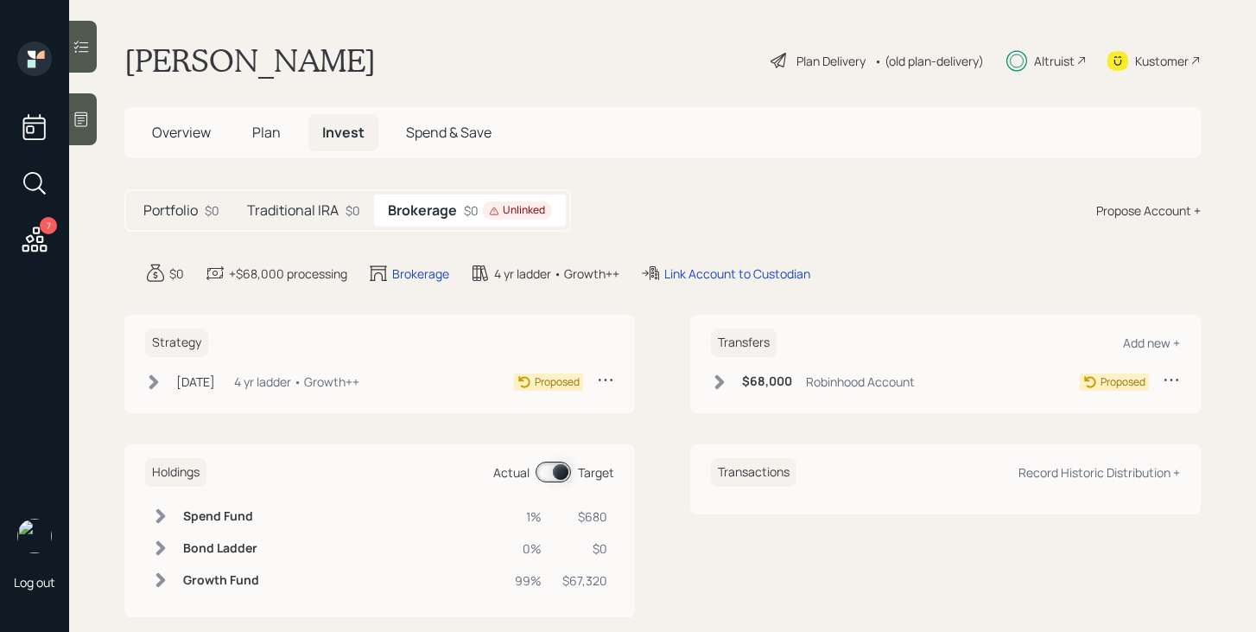
click at [335, 217] on h5 "Traditional IRA" at bounding box center [293, 210] width 92 height 16
click at [717, 383] on icon at bounding box center [719, 381] width 17 height 17
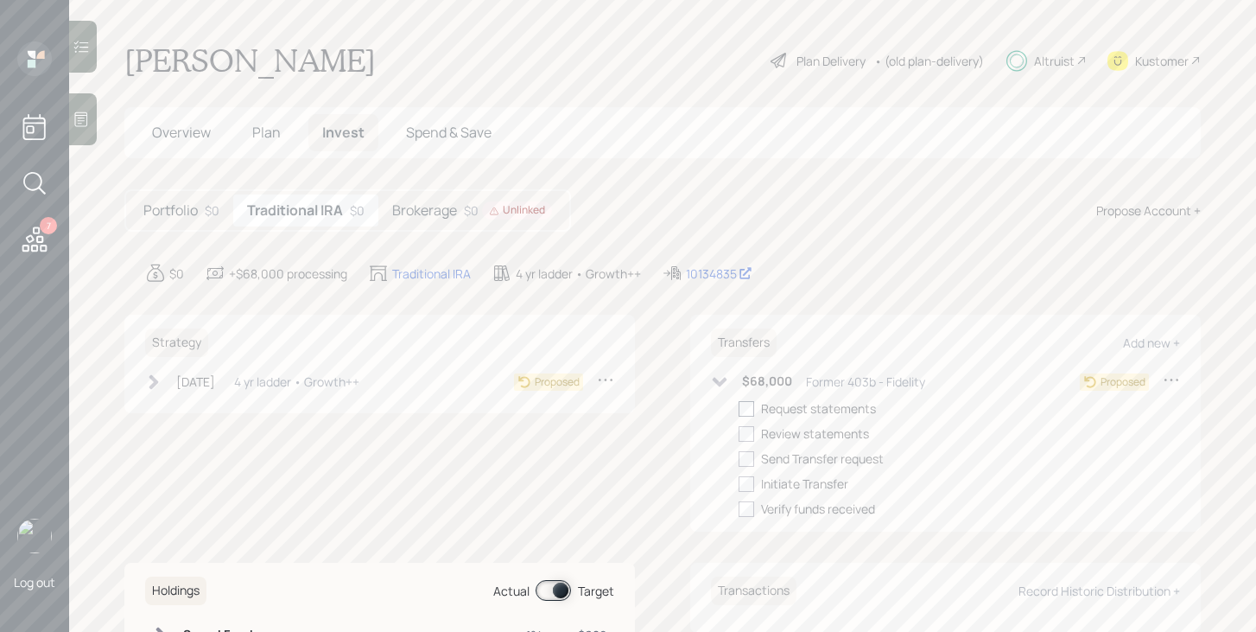
click at [748, 411] on div at bounding box center [747, 409] width 16 height 16
click at [739, 409] on input "checkbox" at bounding box center [738, 408] width 1 height 1
checkbox input "true"
click at [749, 430] on div at bounding box center [747, 434] width 16 height 16
click at [739, 433] on input "checkbox" at bounding box center [738, 433] width 1 height 1
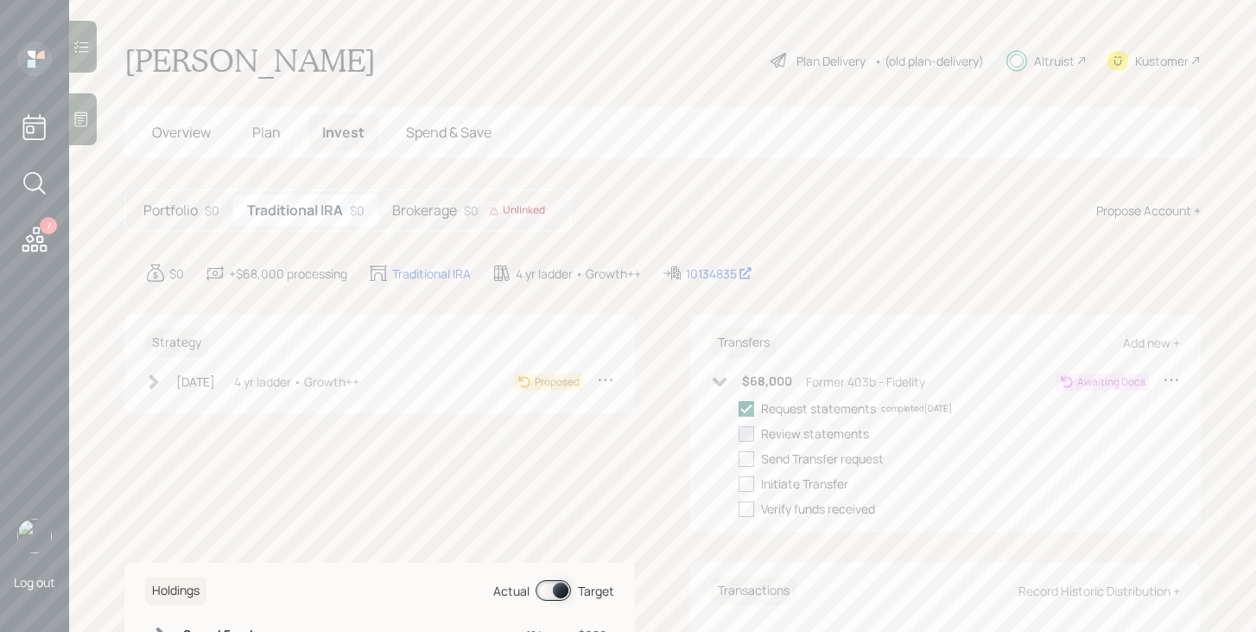
checkbox input "true"
click at [751, 461] on div at bounding box center [747, 459] width 16 height 16
click at [739, 459] on input "checkbox" at bounding box center [738, 458] width 1 height 1
checkbox input "true"
click at [151, 383] on icon at bounding box center [153, 381] width 17 height 17
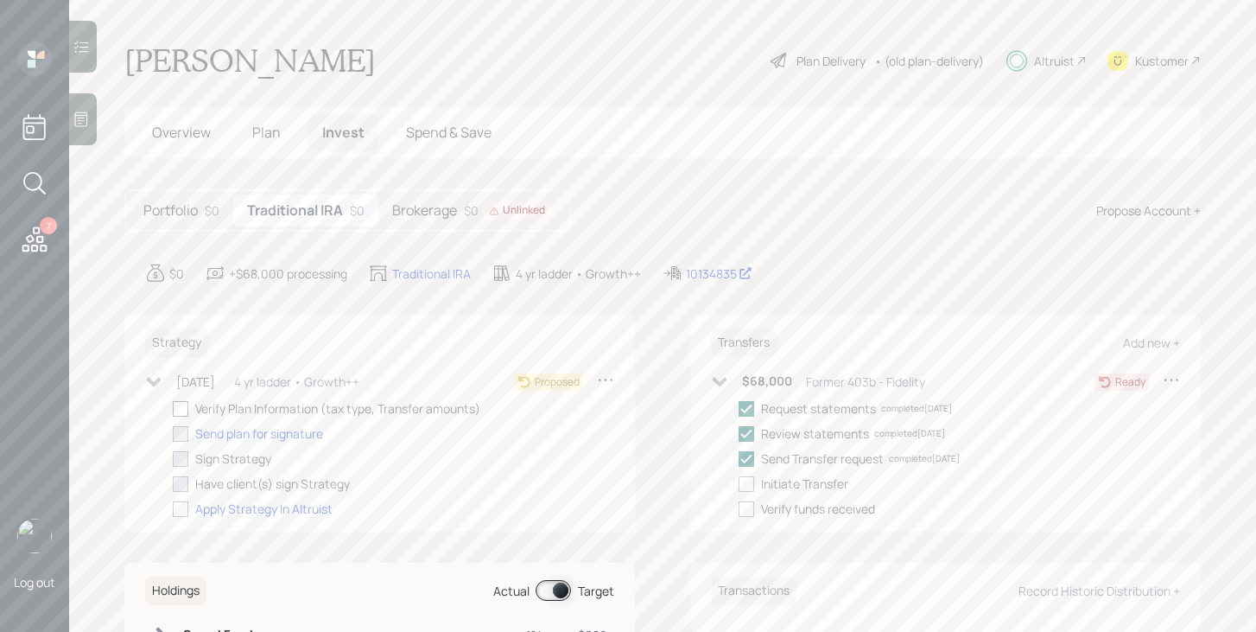
click at [186, 408] on div at bounding box center [181, 409] width 16 height 16
click at [173, 408] on input "checkbox" at bounding box center [172, 408] width 1 height 1
checkbox input "true"
click at [233, 432] on div "Send plan for signature" at bounding box center [259, 433] width 128 height 18
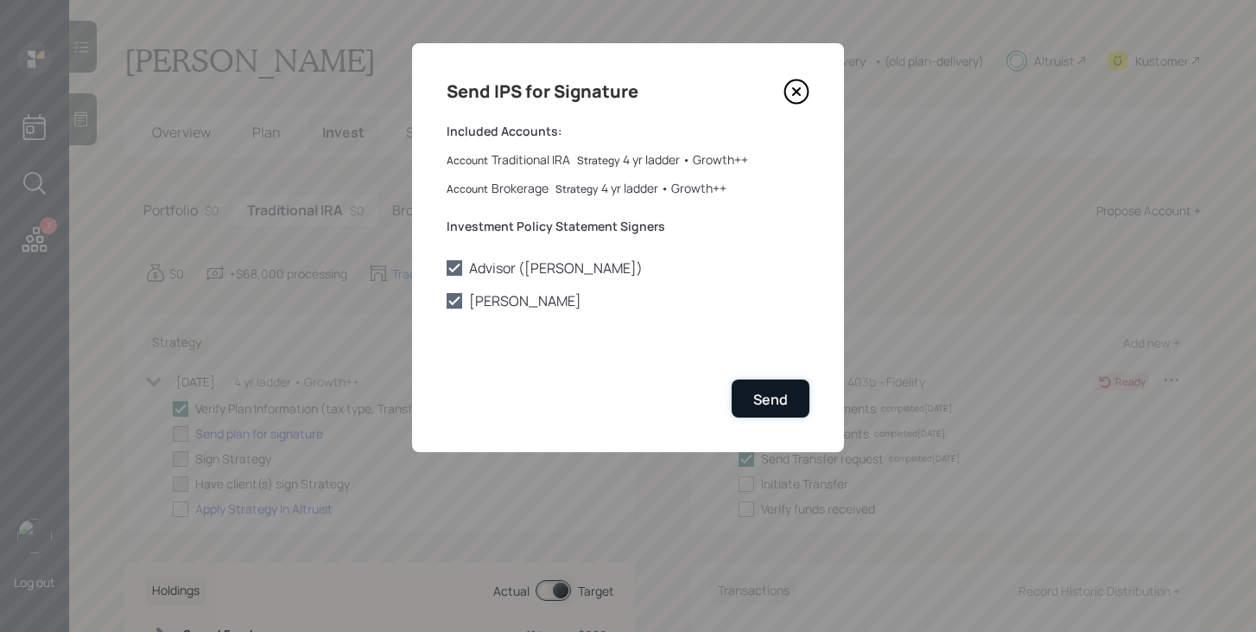
click at [800, 411] on button "Send" at bounding box center [771, 397] width 78 height 37
checkbox input "true"
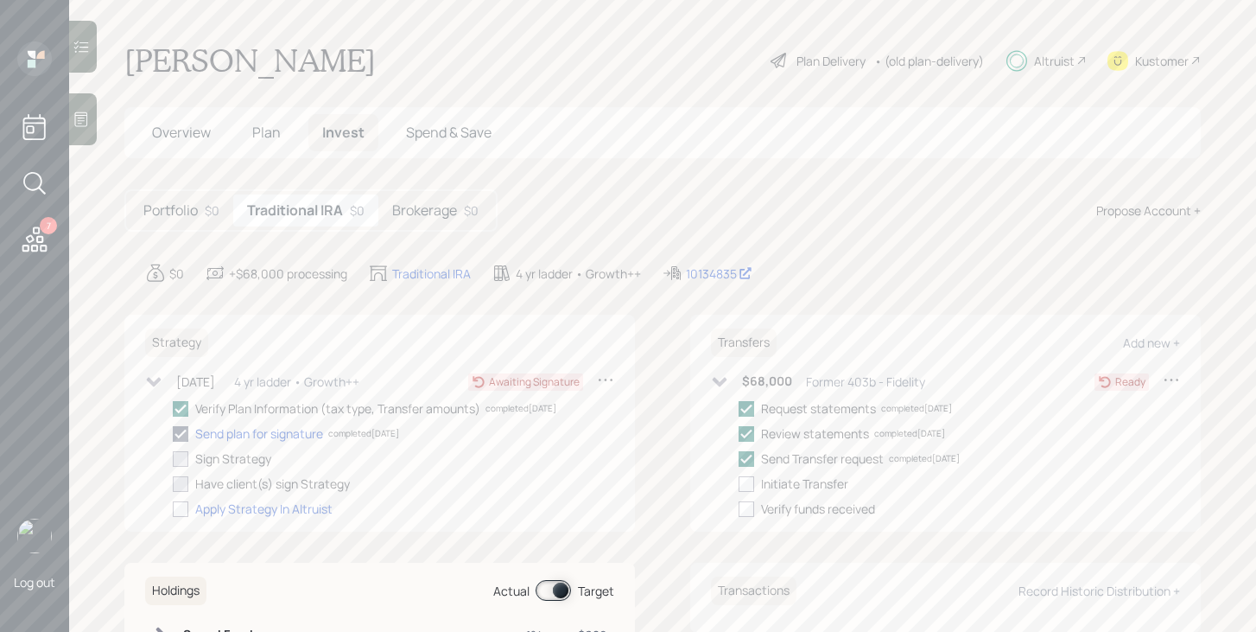
click at [429, 213] on h5 "Brokerage" at bounding box center [424, 210] width 65 height 16
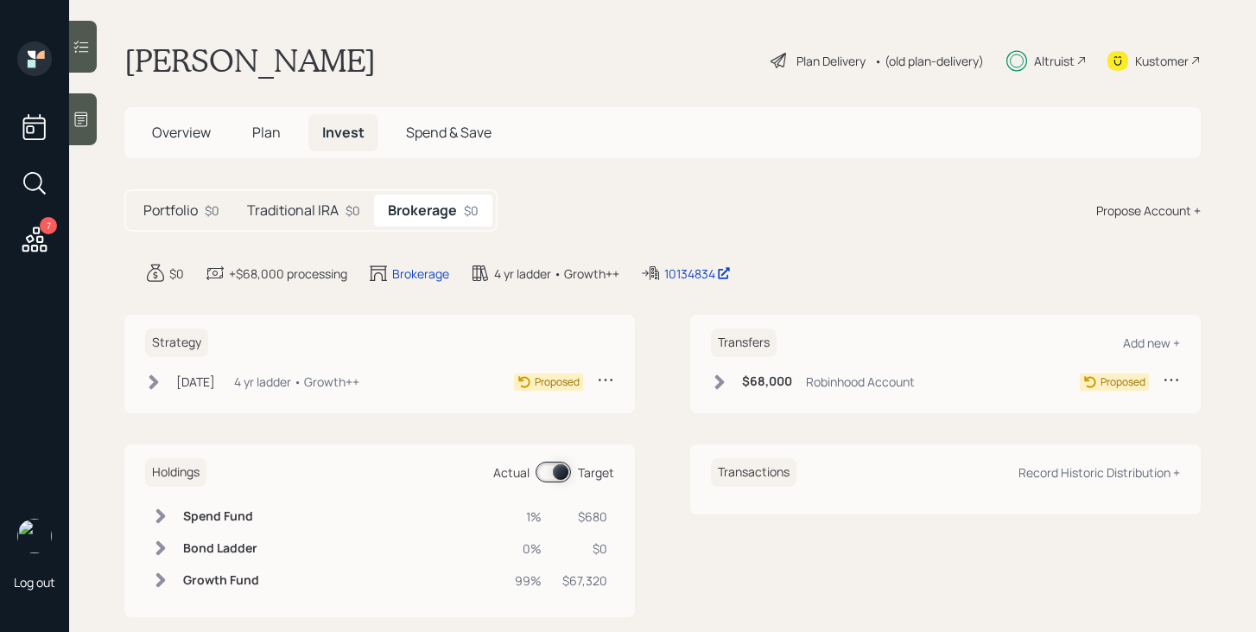
click at [718, 390] on icon at bounding box center [719, 381] width 17 height 17
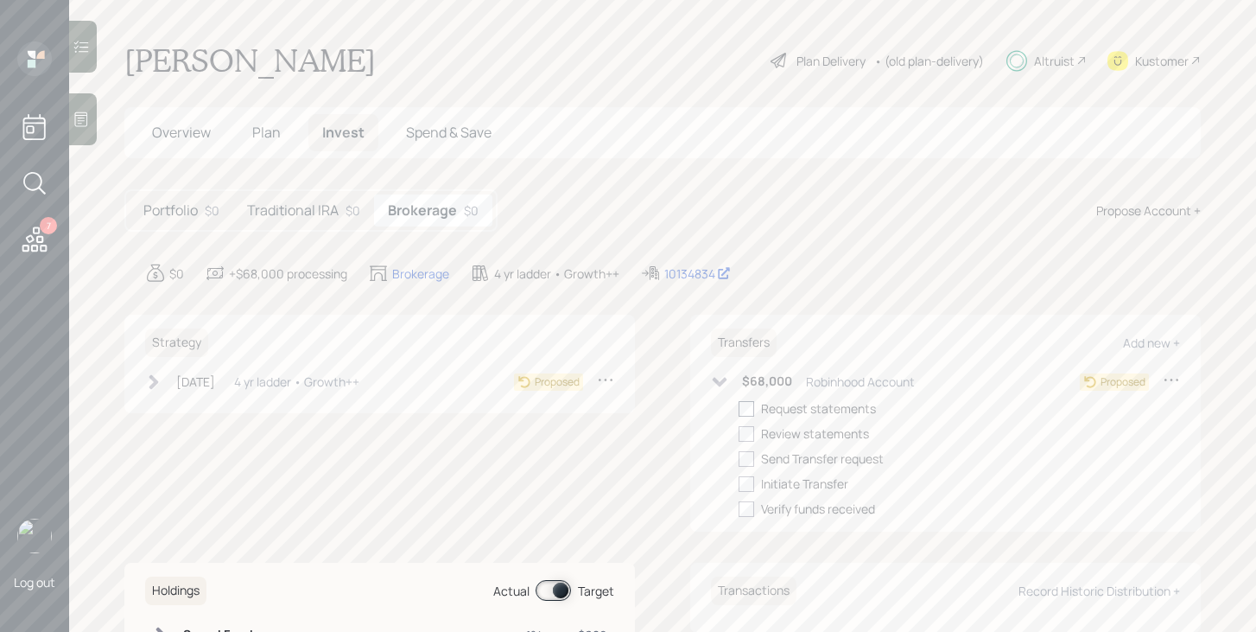
click at [753, 408] on div at bounding box center [747, 409] width 16 height 16
click at [739, 408] on input "checkbox" at bounding box center [738, 408] width 1 height 1
checkbox input "true"
click at [720, 387] on icon at bounding box center [719, 381] width 17 height 17
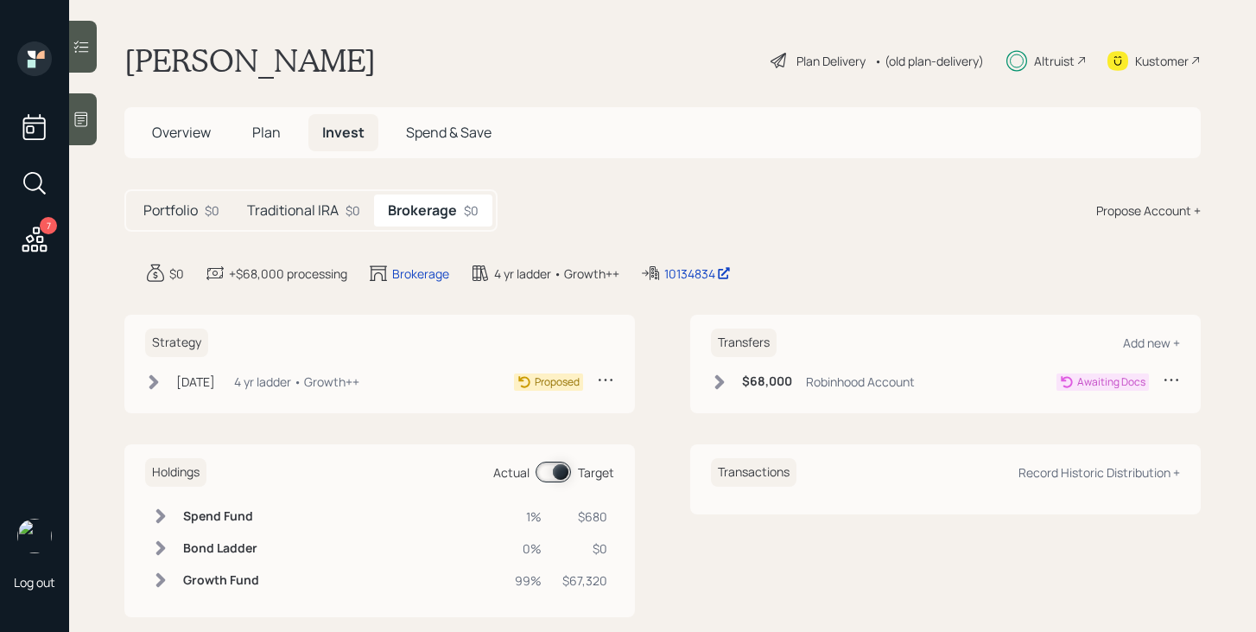
click at [151, 382] on icon at bounding box center [153, 381] width 17 height 17
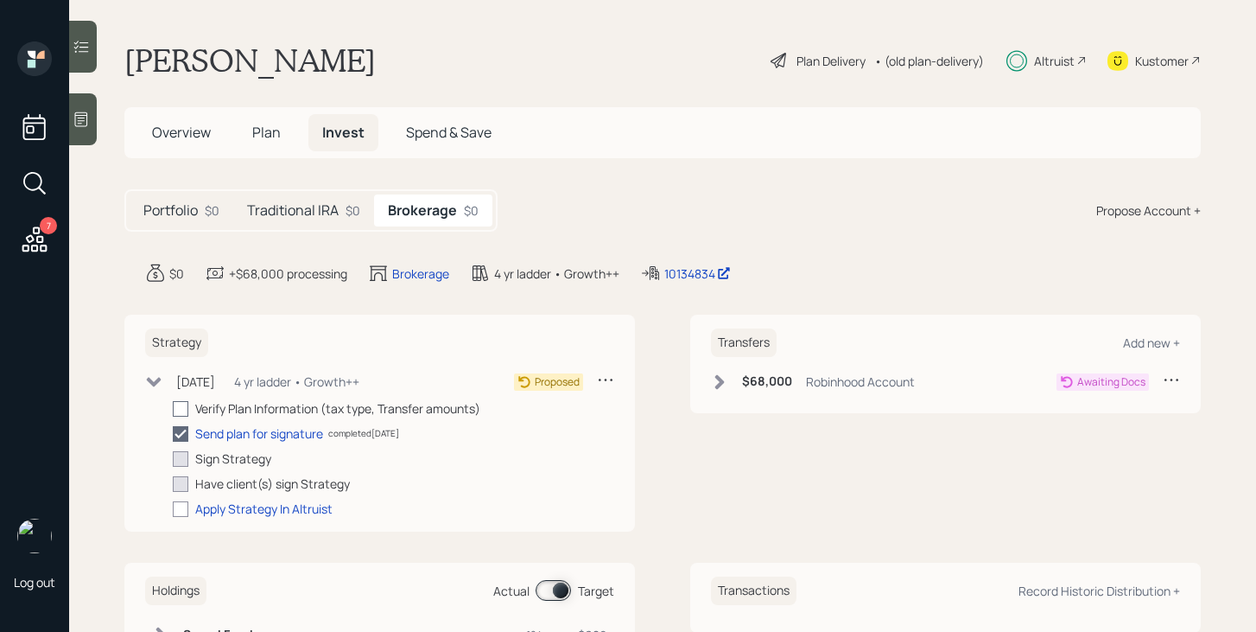
click at [187, 406] on div at bounding box center [181, 409] width 16 height 16
click at [173, 408] on input "checkbox" at bounding box center [172, 408] width 1 height 1
checkbox input "true"
click at [158, 380] on icon at bounding box center [154, 382] width 15 height 10
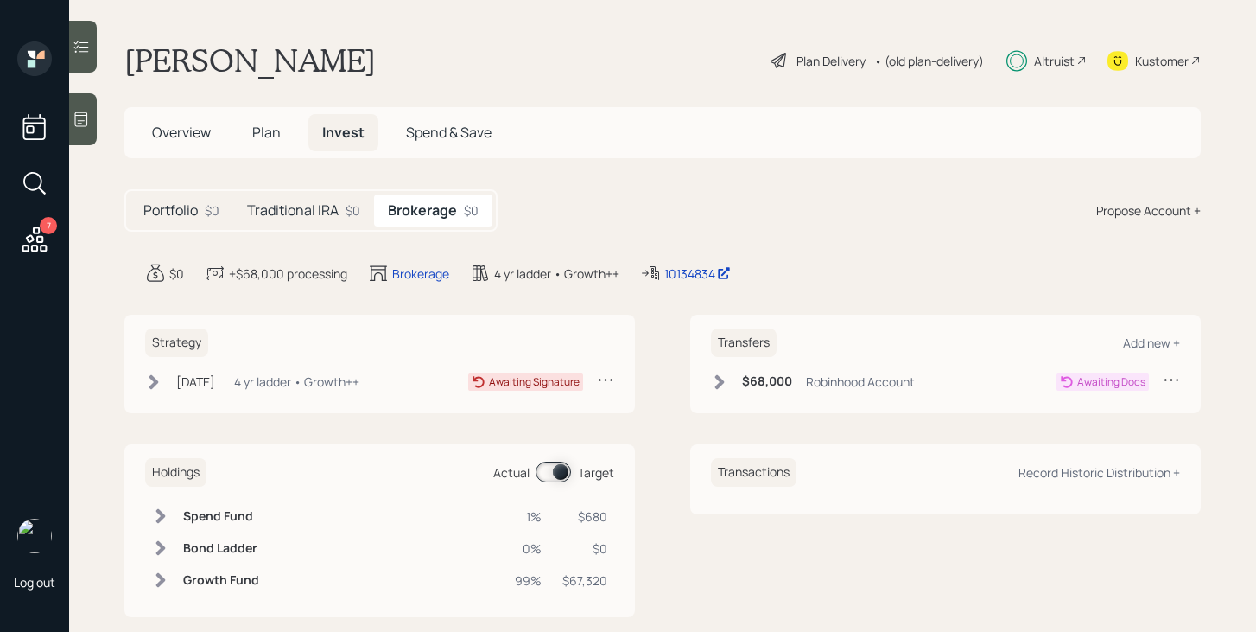
click at [325, 204] on h5 "Traditional IRA" at bounding box center [293, 210] width 92 height 16
click at [715, 385] on icon at bounding box center [719, 381] width 17 height 17
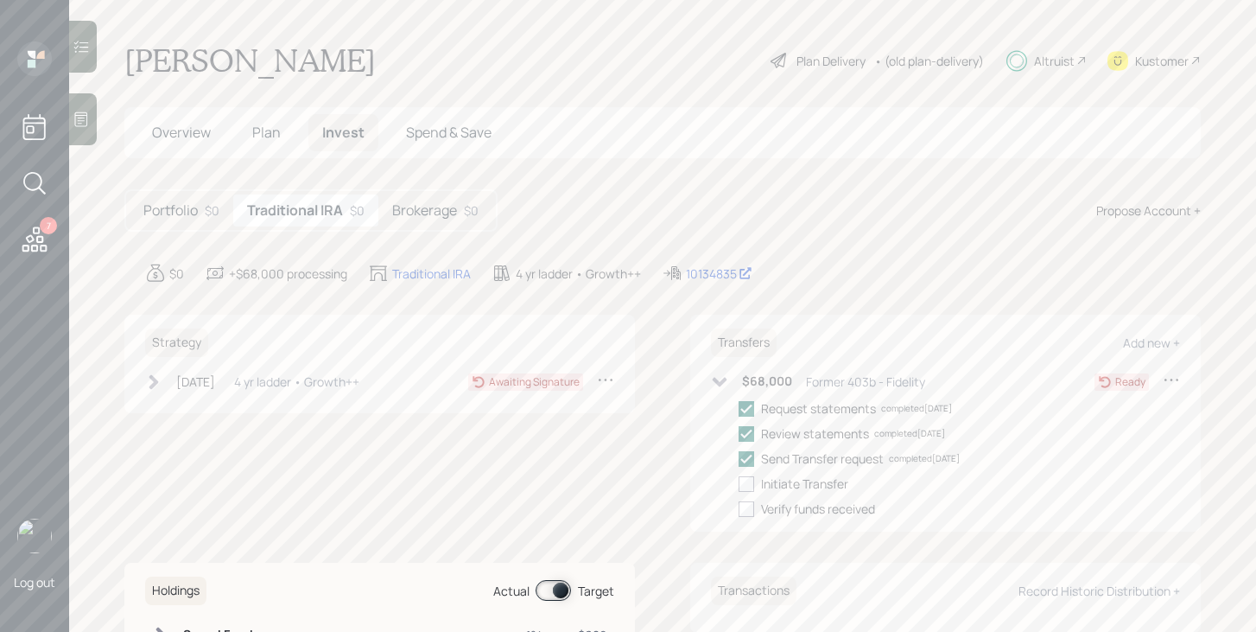
click at [715, 385] on icon at bounding box center [719, 381] width 17 height 17
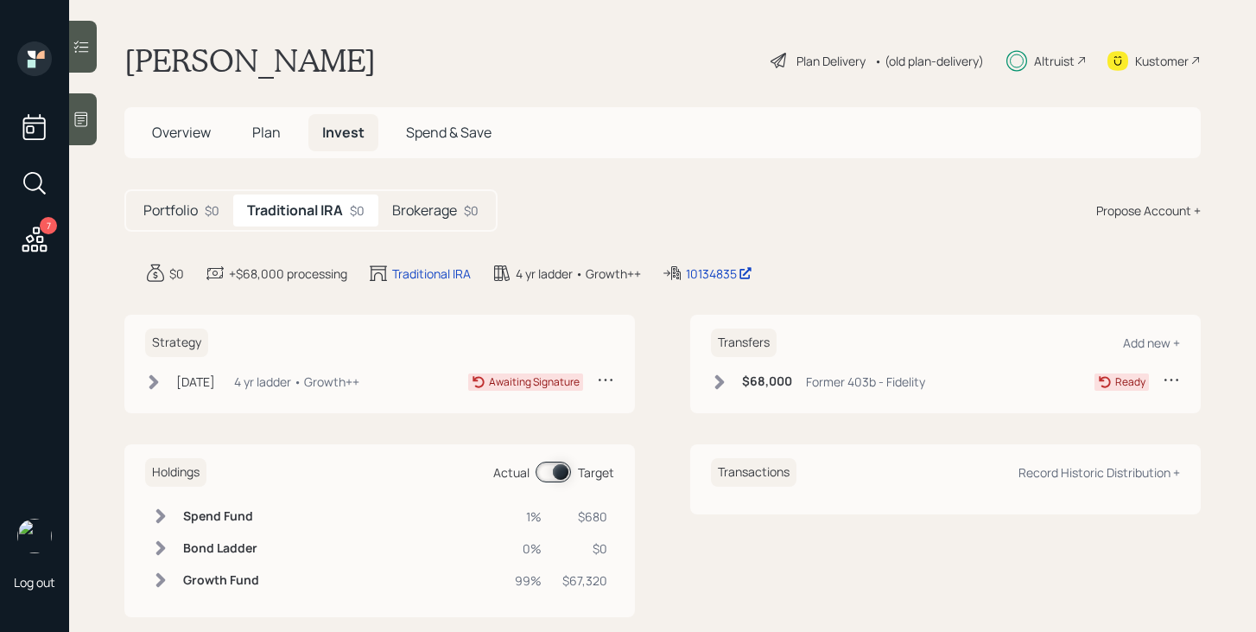
click at [444, 214] on h5 "Brokerage" at bounding box center [424, 210] width 65 height 16
click at [718, 376] on icon at bounding box center [720, 381] width 10 height 15
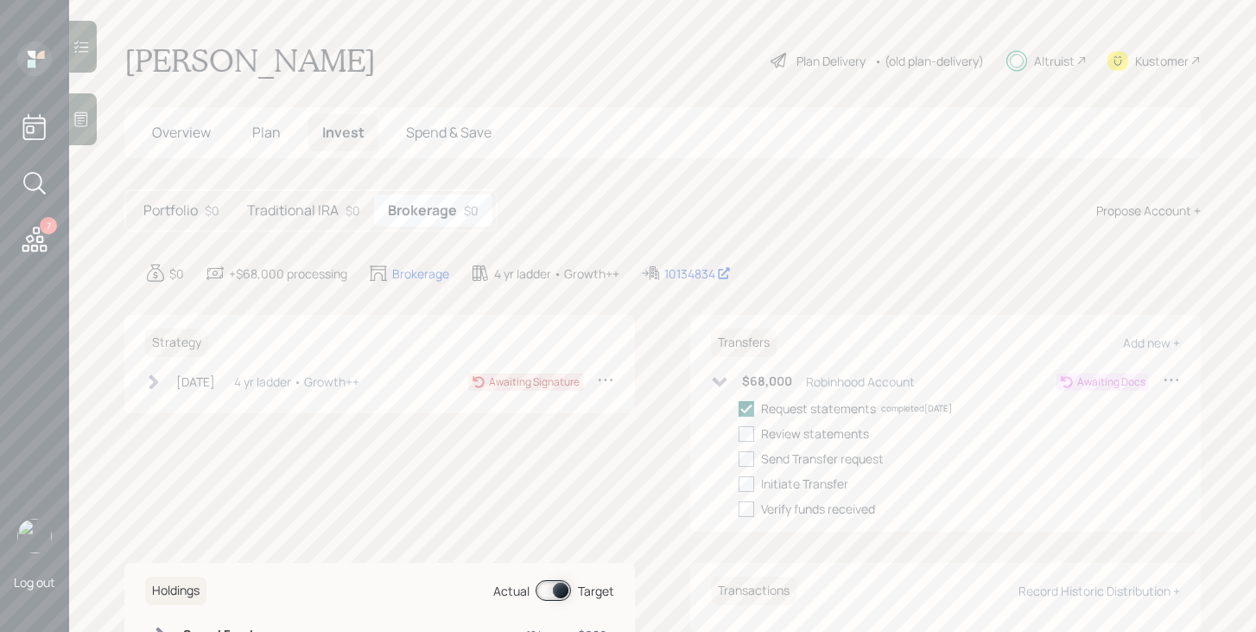
click at [718, 376] on icon at bounding box center [719, 381] width 17 height 17
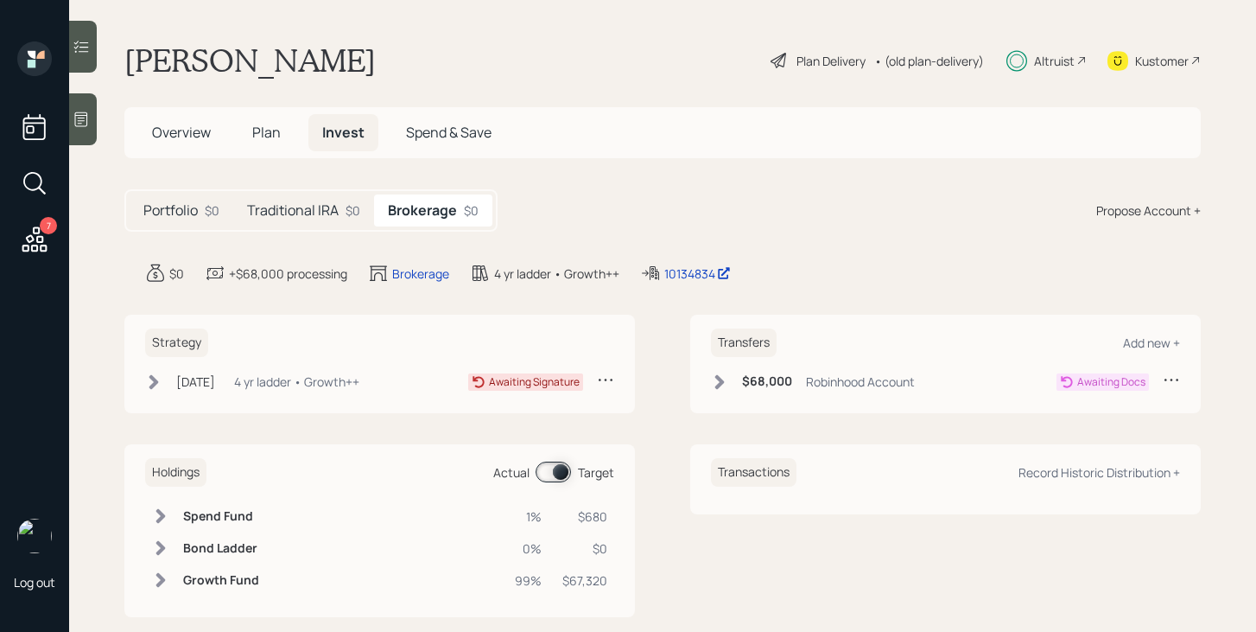
click at [148, 381] on icon at bounding box center [153, 381] width 17 height 17
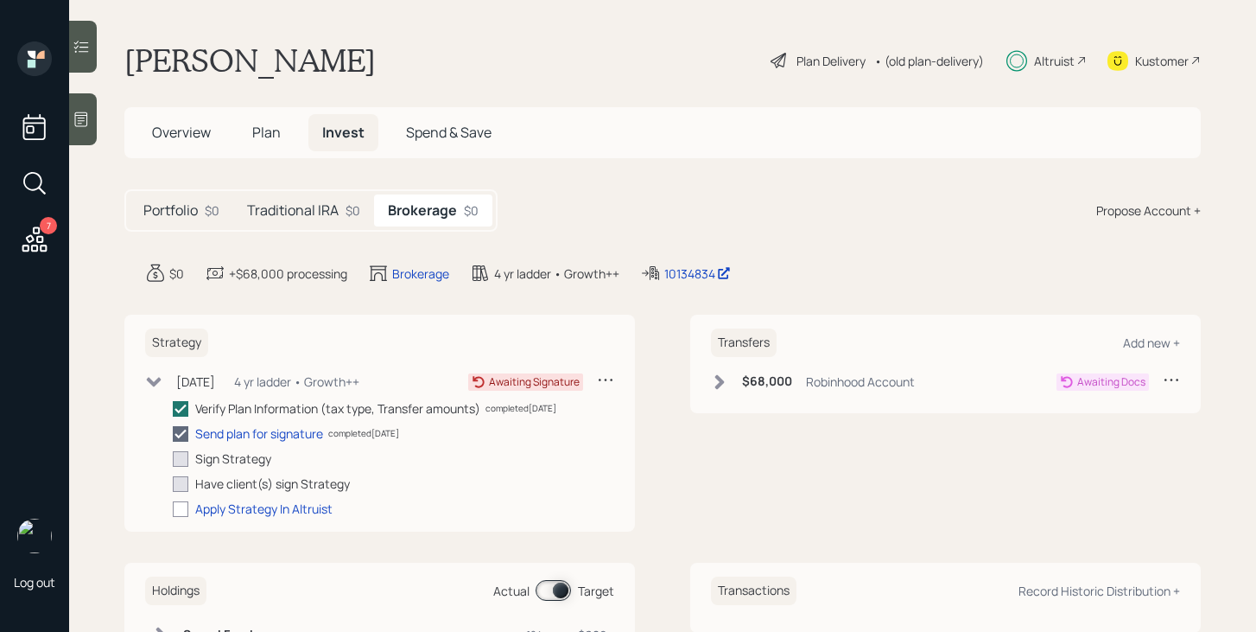
click at [149, 381] on icon at bounding box center [153, 381] width 17 height 17
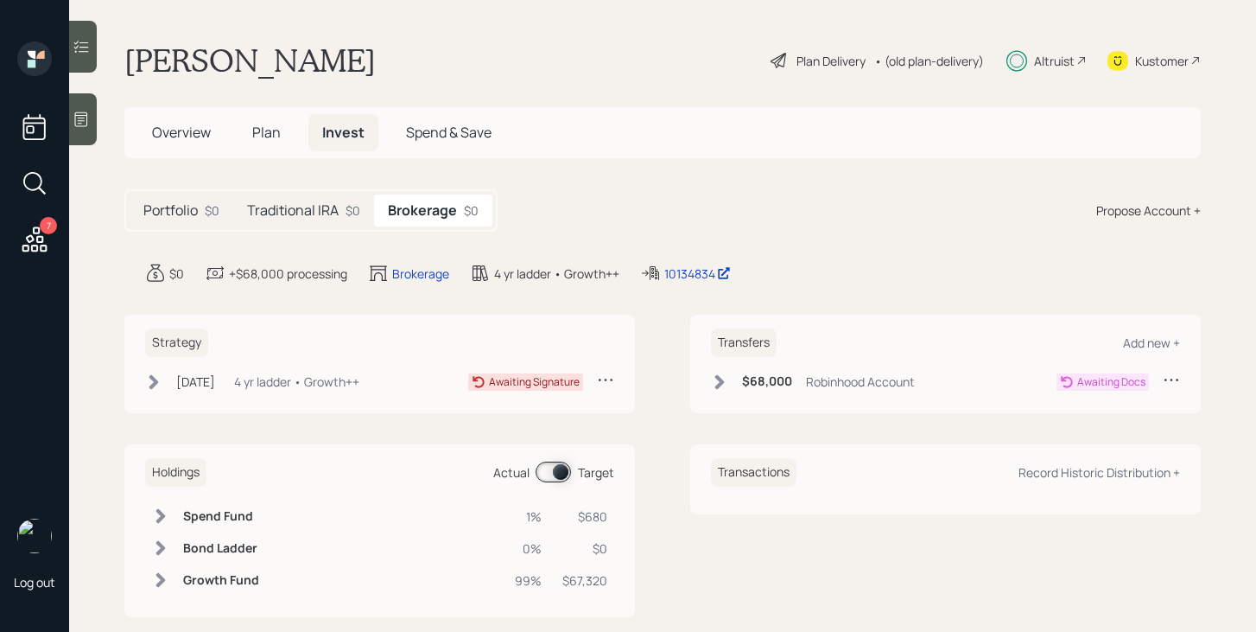
click at [316, 212] on h5 "Traditional IRA" at bounding box center [293, 210] width 92 height 16
click at [718, 386] on icon at bounding box center [720, 381] width 10 height 15
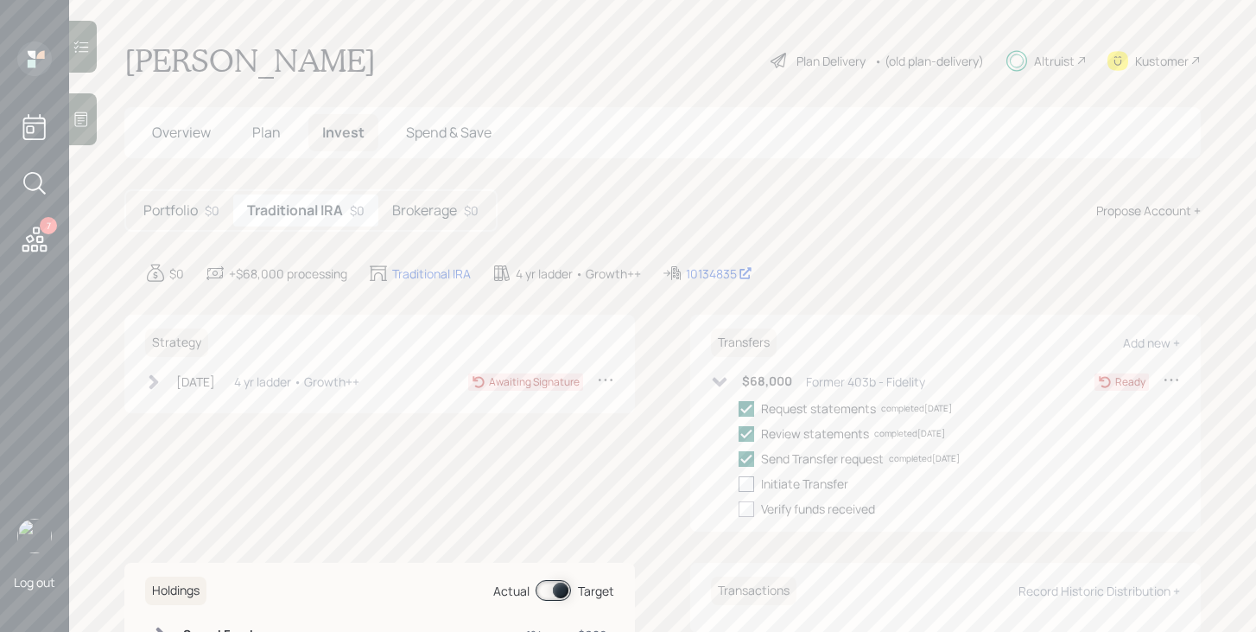
click at [748, 485] on div at bounding box center [747, 484] width 16 height 16
click at [739, 484] on input "checkbox" at bounding box center [738, 483] width 1 height 1
checkbox input "true"
